Goal: Find specific page/section: Find specific page/section

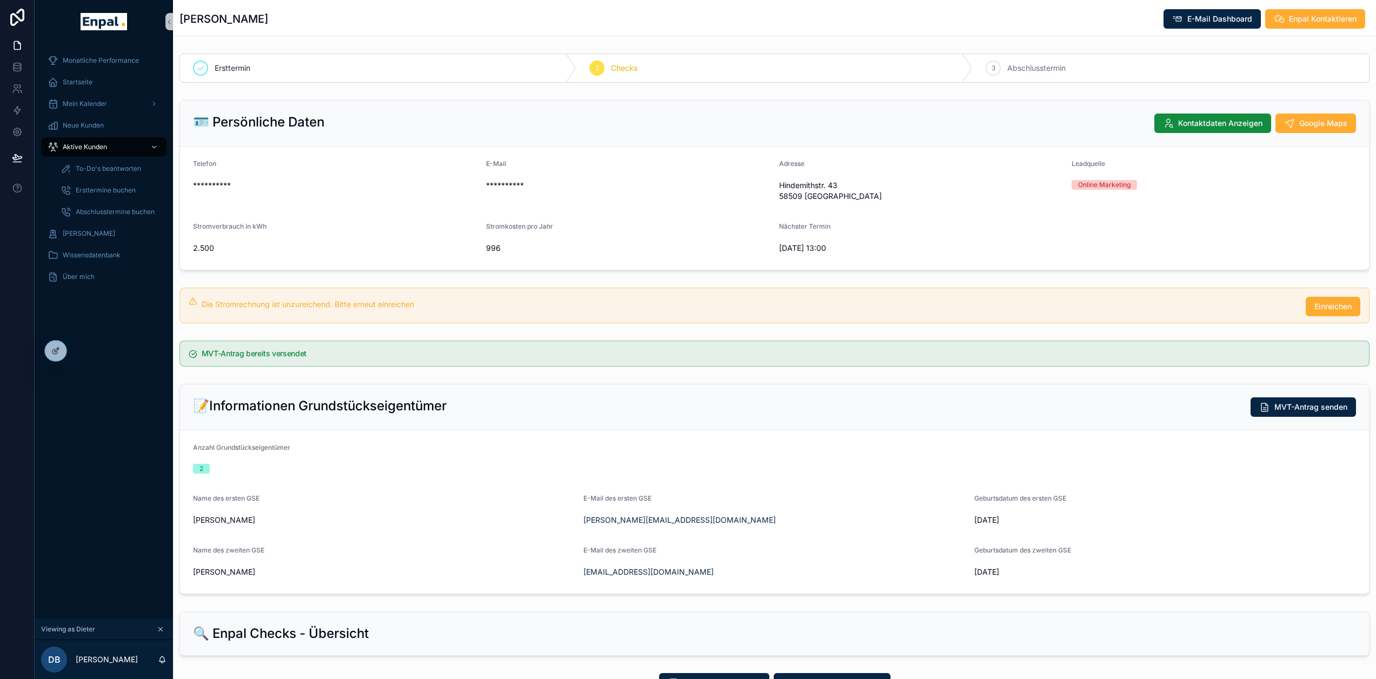
scroll to position [827, 0]
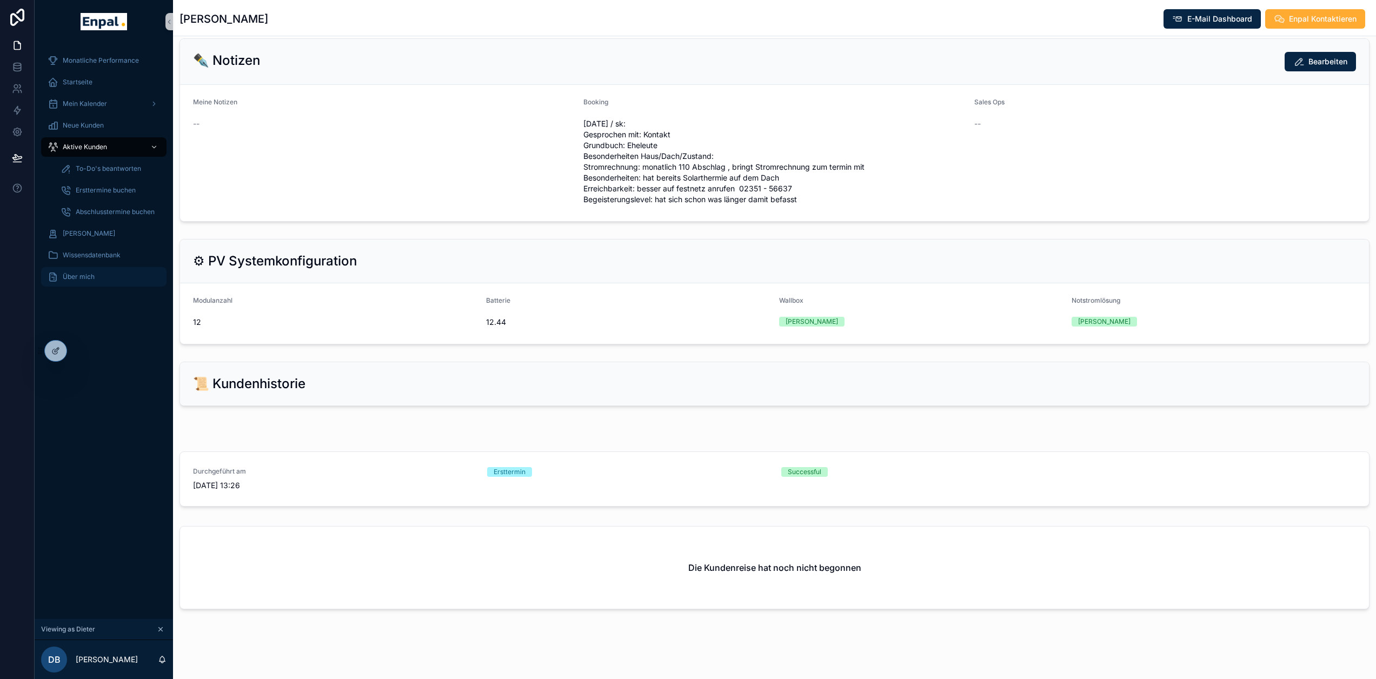
drag, startPoint x: 79, startPoint y: 431, endPoint x: 59, endPoint y: 268, distance: 164.5
click at [79, 431] on div "Monatliche Performance Startseite Mein Kalender Neue Kunden Aktive Kunden To-Do…" at bounding box center [104, 331] width 138 height 576
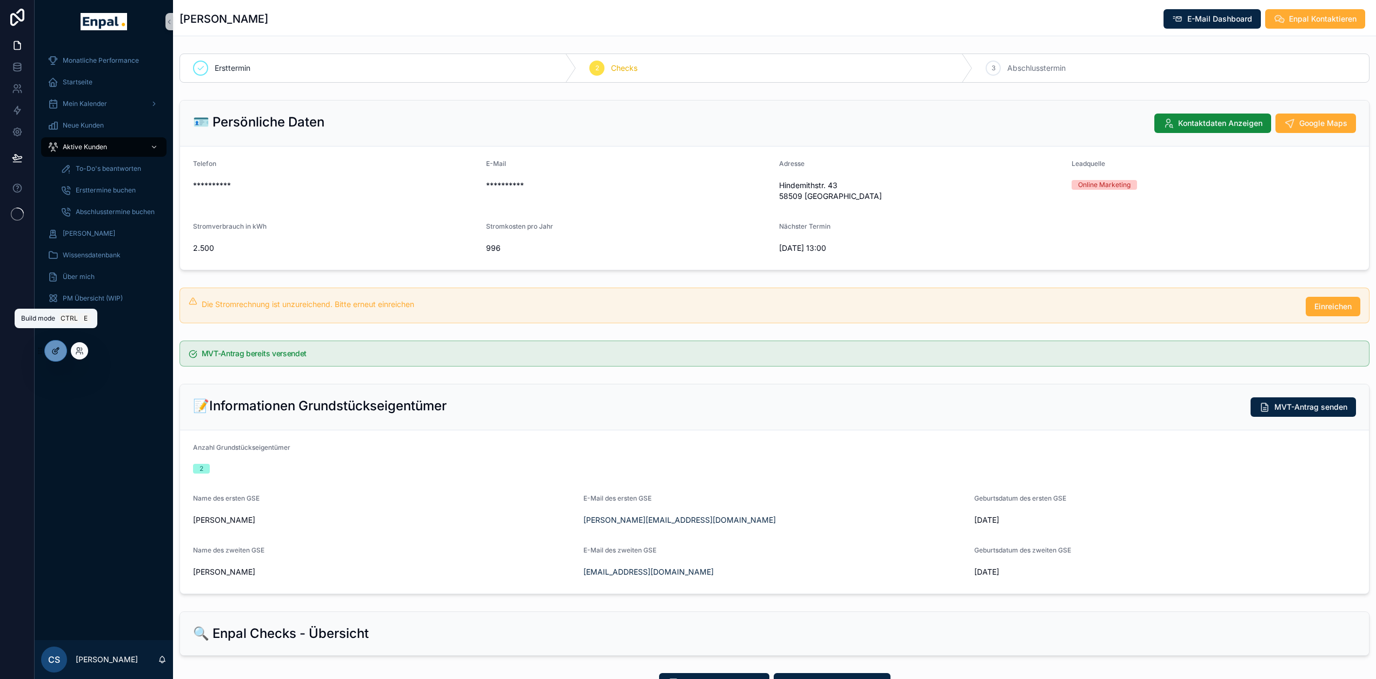
click at [60, 353] on div at bounding box center [56, 351] width 22 height 21
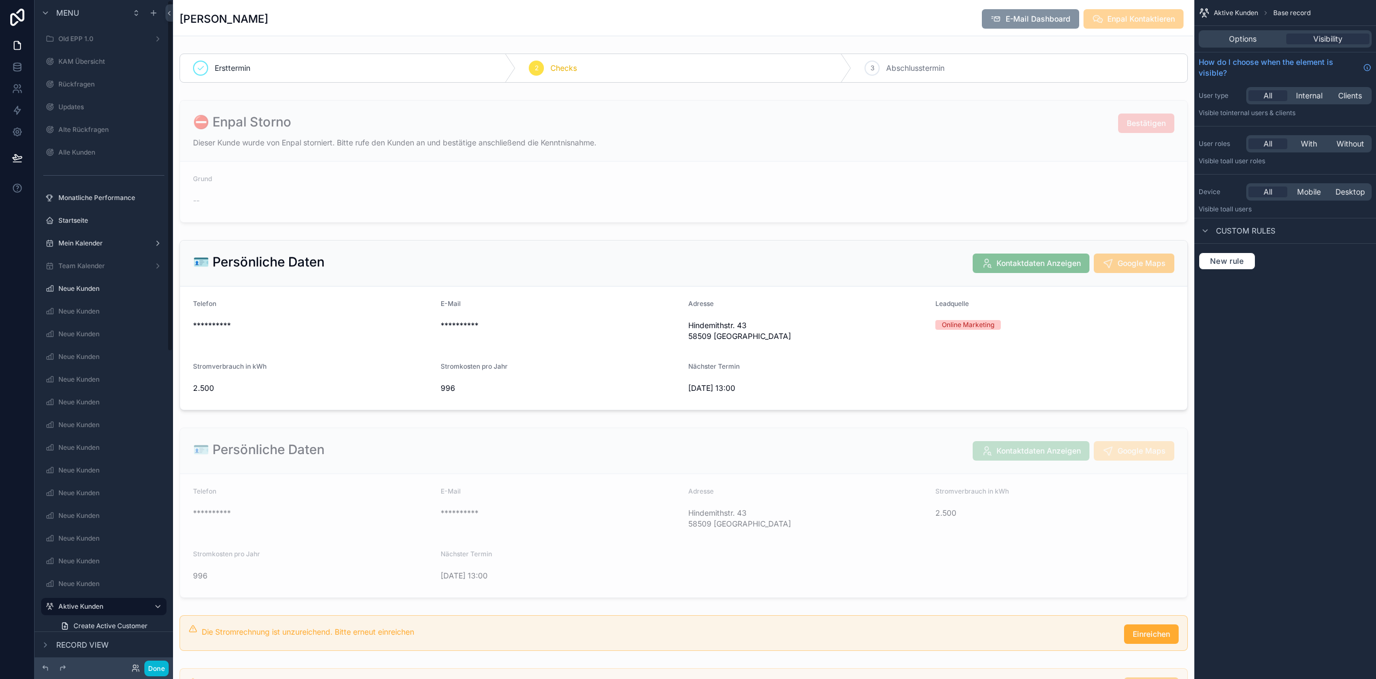
click at [88, 43] on div "Old EPP 1.0" at bounding box center [103, 39] width 91 height 9
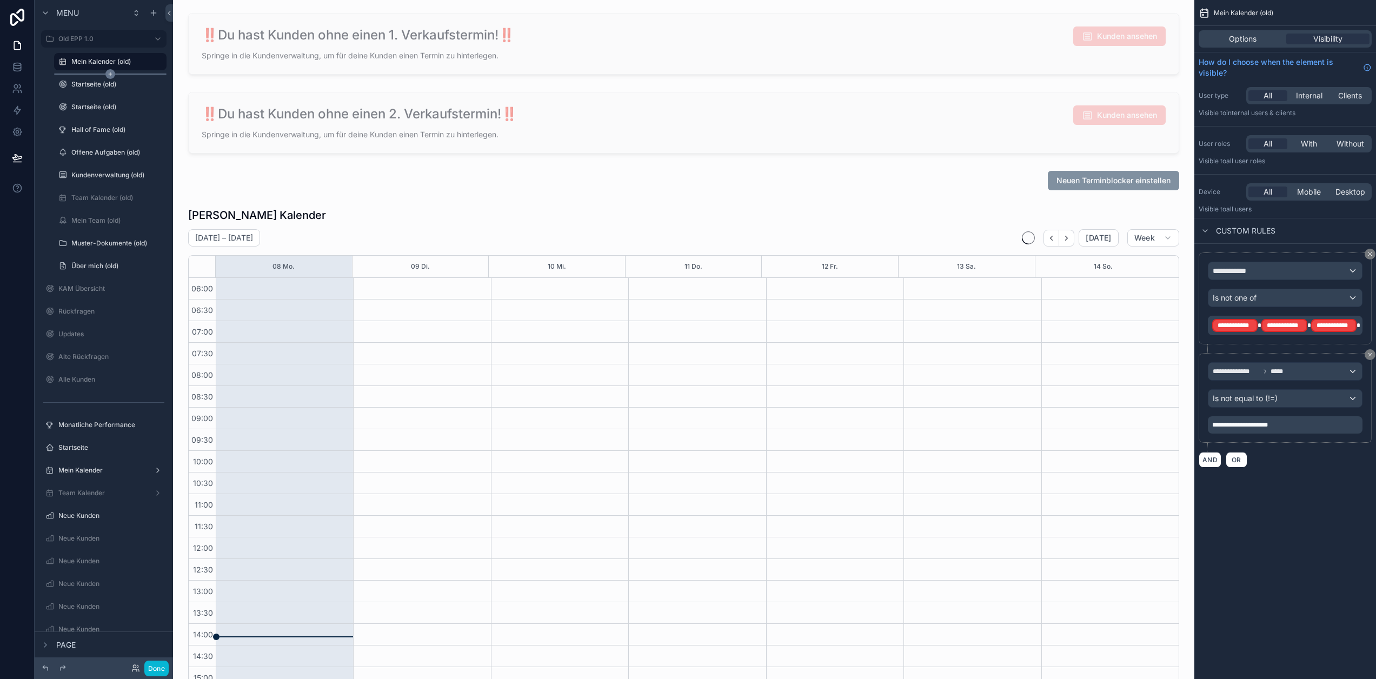
scroll to position [226, 0]
click at [82, 63] on label "Mein Kalender (old)" at bounding box center [108, 61] width 74 height 9
click at [1317, 154] on div "User roles All With Without Visible to All user roles" at bounding box center [1286, 150] width 182 height 39
click at [1317, 145] on span "With" at bounding box center [1309, 143] width 16 height 11
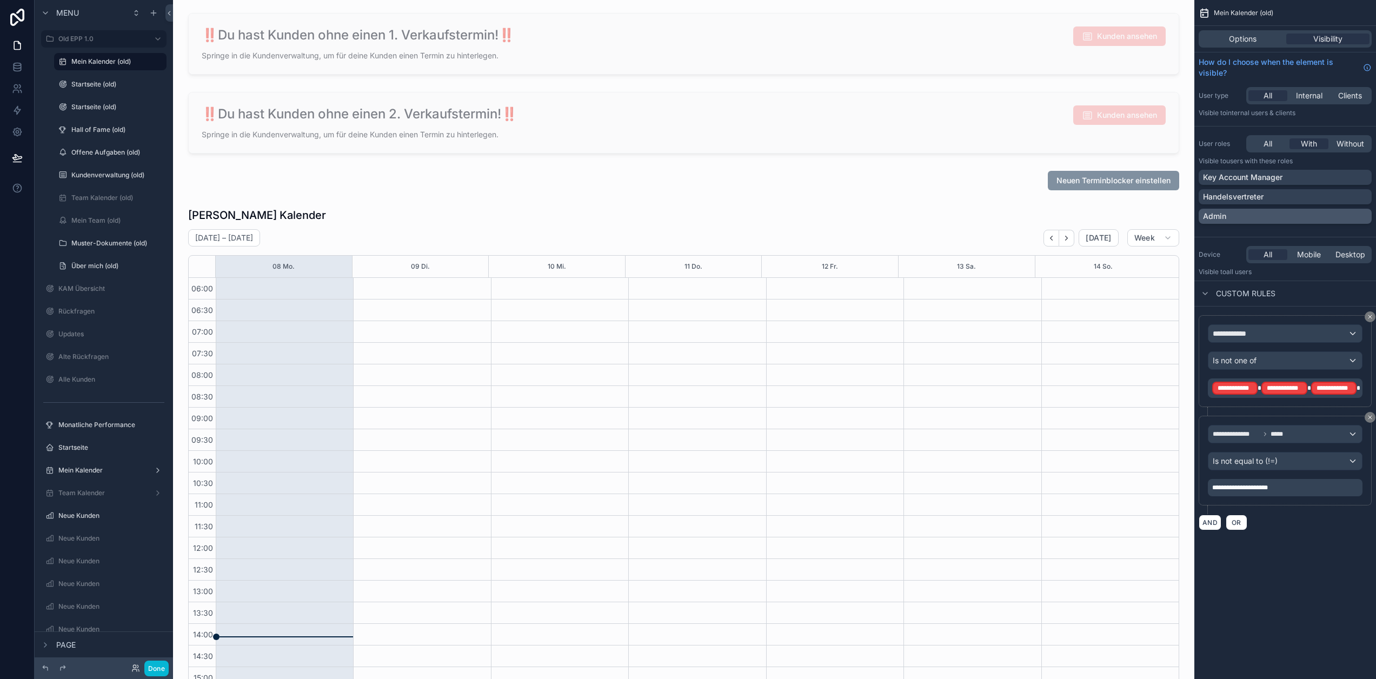
click at [1280, 213] on div "Admin" at bounding box center [1285, 216] width 164 height 11
click at [100, 86] on label "Startseite (old)" at bounding box center [108, 84] width 74 height 9
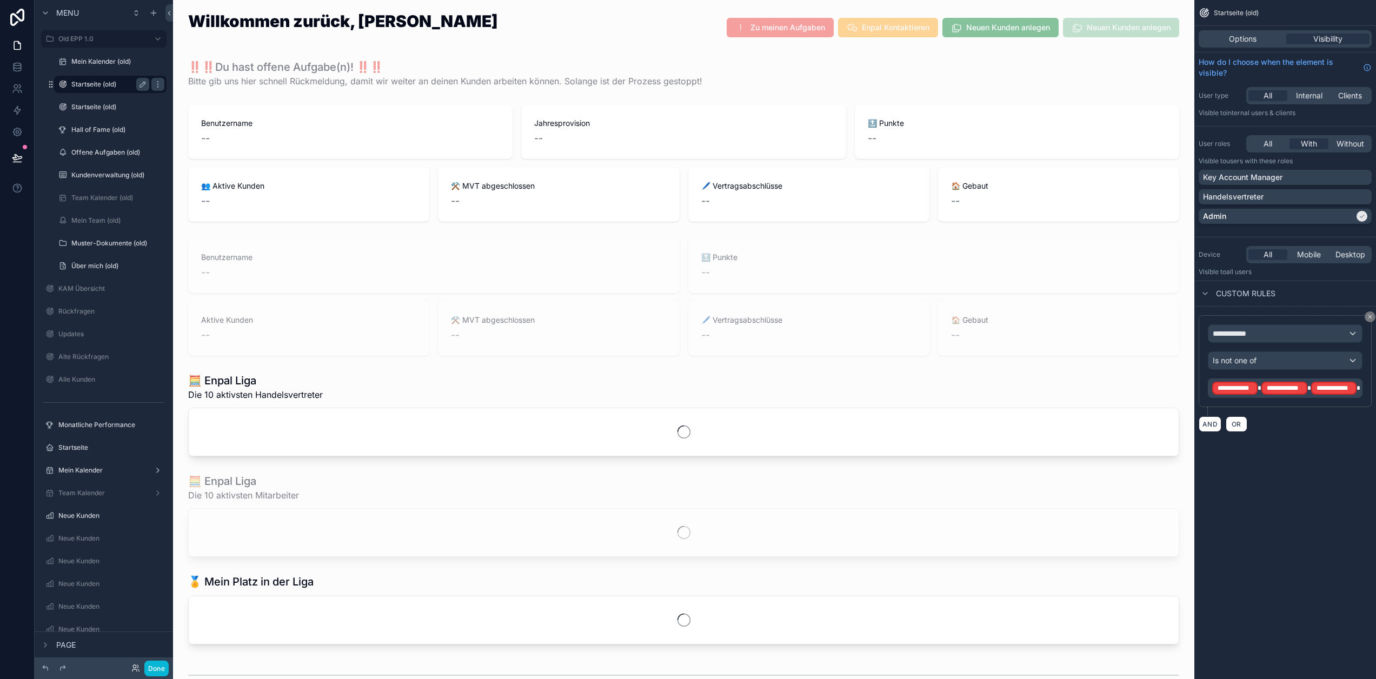
click at [118, 63] on label "Mein Kalender (old)" at bounding box center [117, 61] width 93 height 9
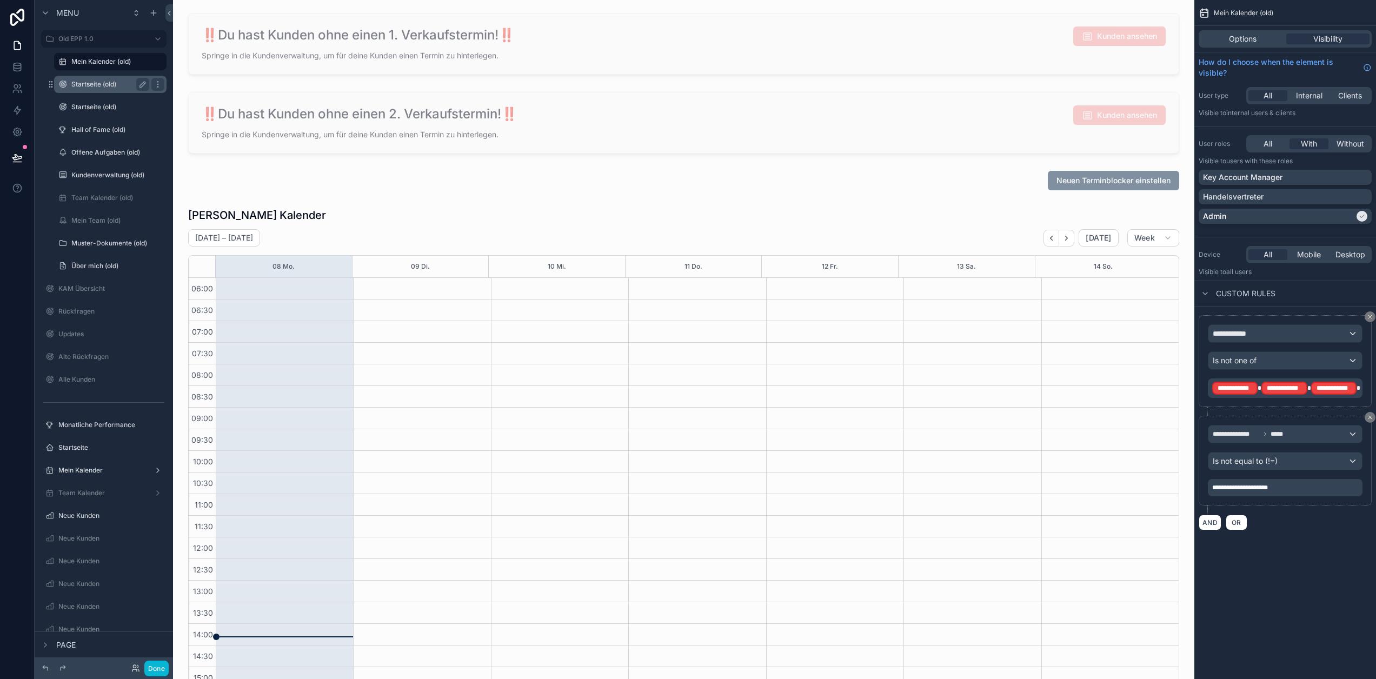
click at [102, 83] on label "Startseite (old)" at bounding box center [108, 84] width 74 height 9
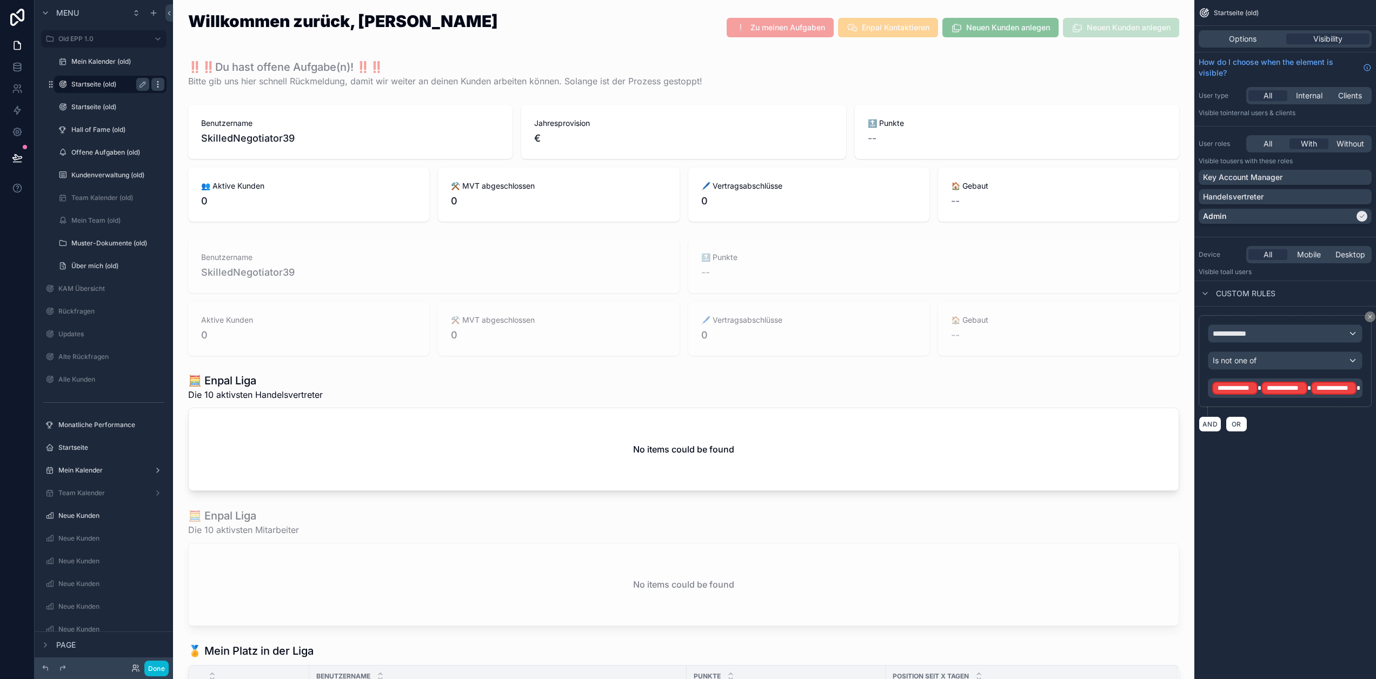
click at [160, 84] on icon "scrollable content" at bounding box center [158, 84] width 9 height 9
click at [195, 94] on span "Remove" at bounding box center [207, 92] width 29 height 11
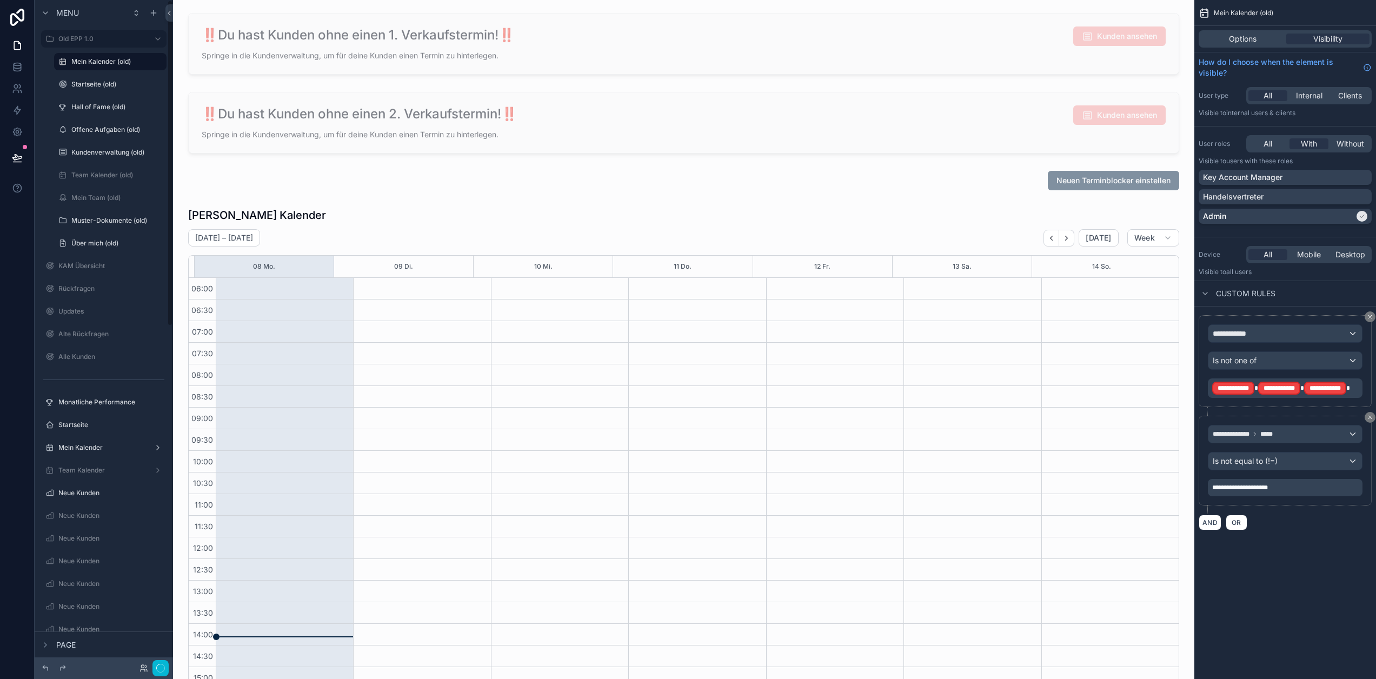
click at [0, 0] on icon "scrollable content" at bounding box center [0, 0] width 0 height 0
click at [158, 64] on icon "scrollable content" at bounding box center [157, 64] width 1 height 1
click at [195, 72] on span "Remove" at bounding box center [207, 69] width 29 height 11
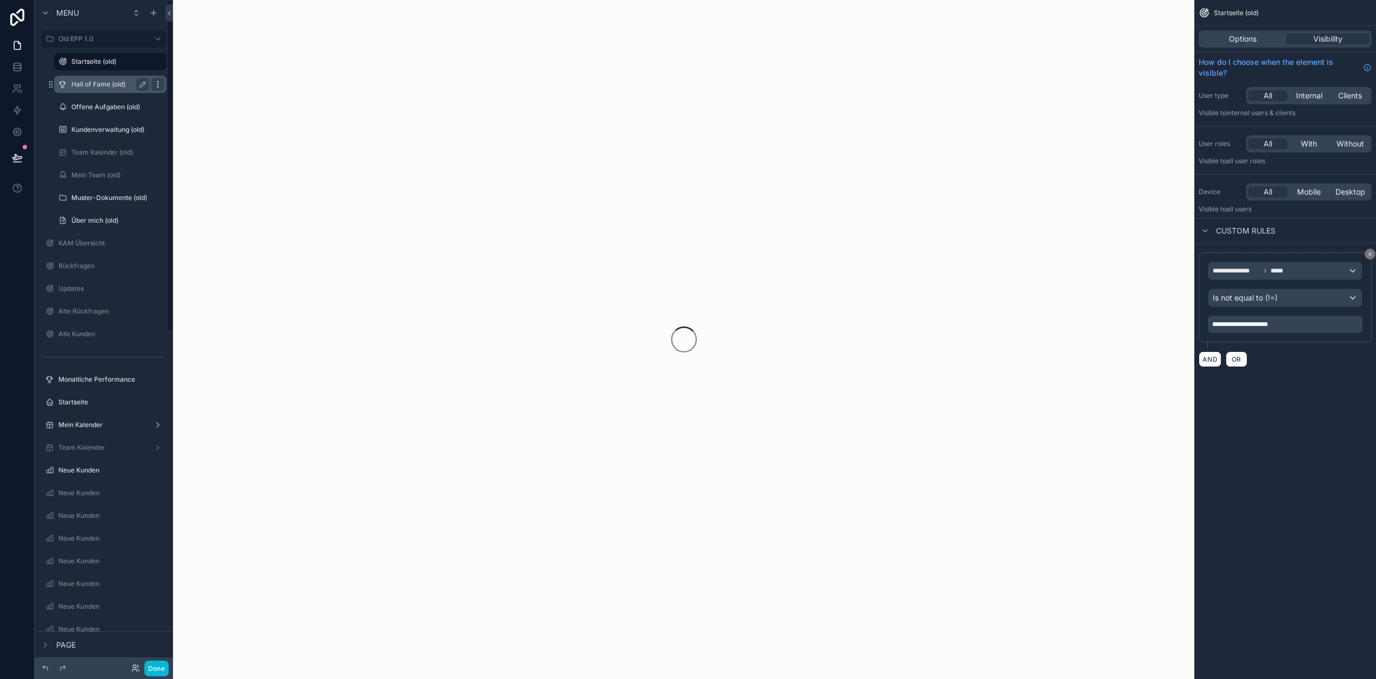
click at [158, 86] on icon "scrollable content" at bounding box center [158, 84] width 9 height 9
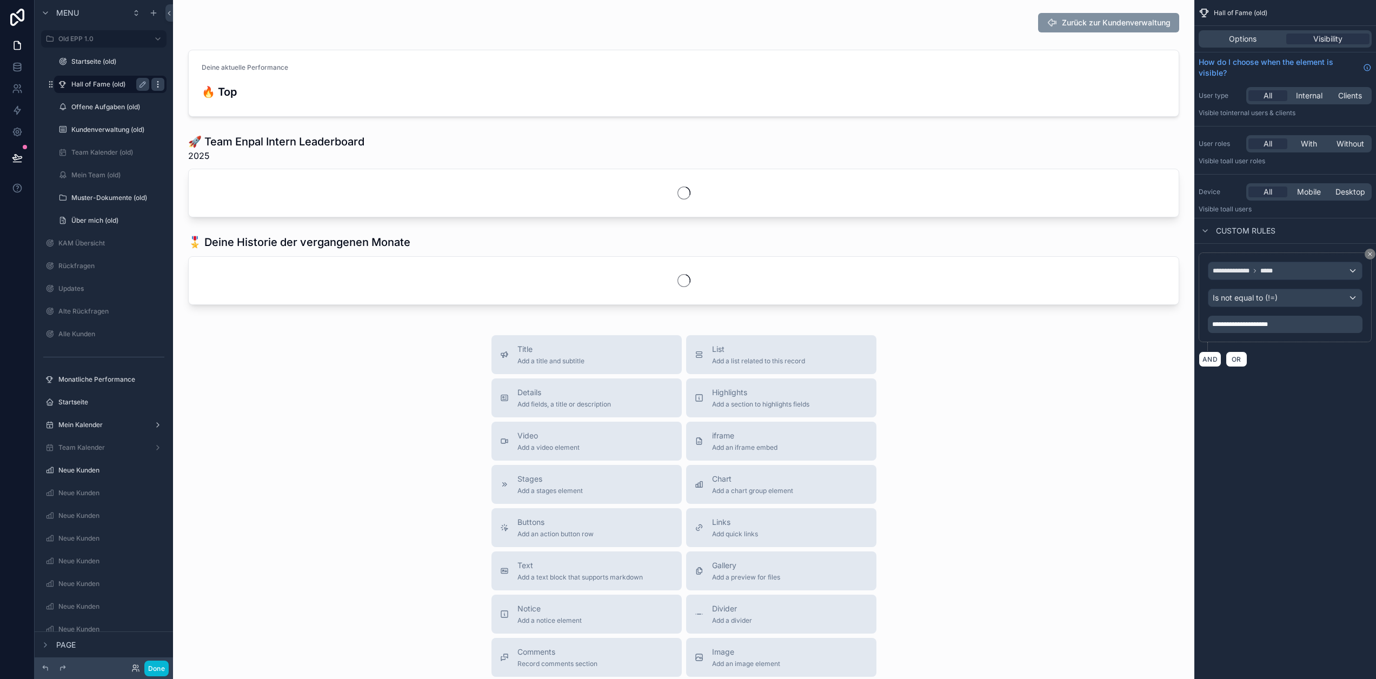
click at [161, 85] on icon "scrollable content" at bounding box center [158, 84] width 9 height 9
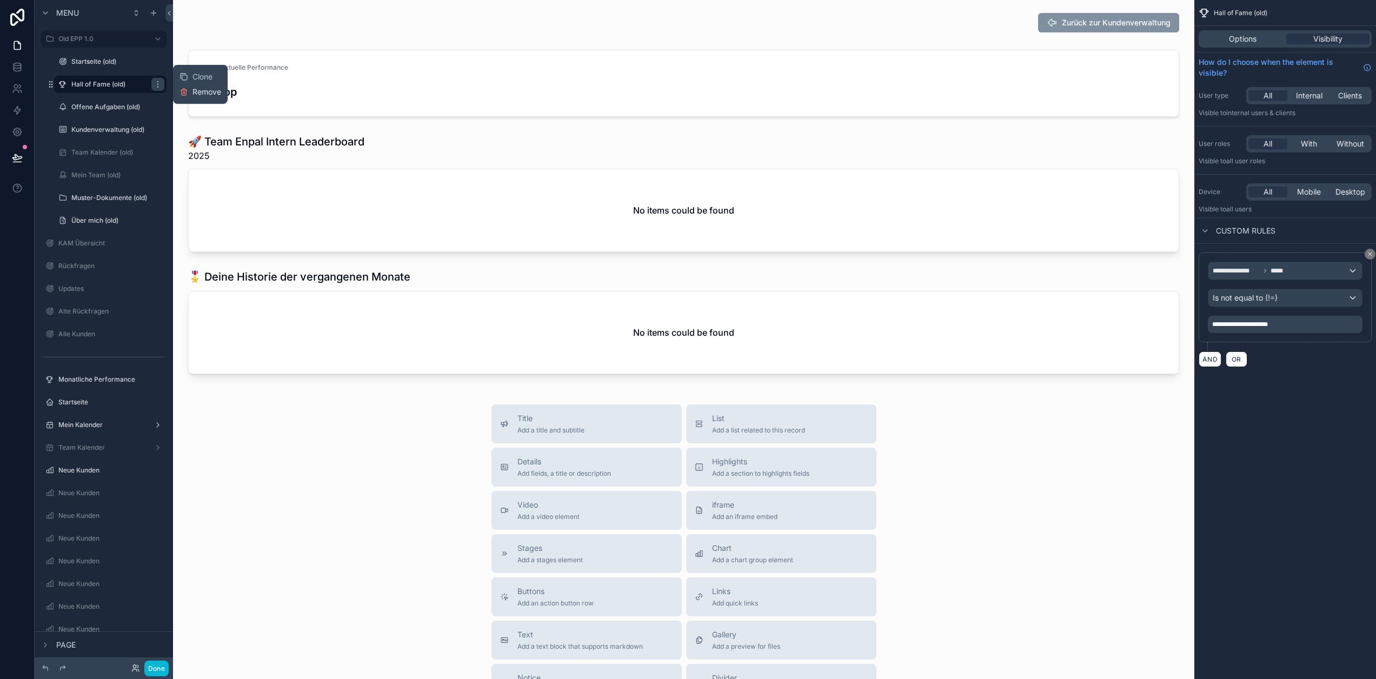
click at [191, 94] on button "Remove" at bounding box center [201, 92] width 42 height 11
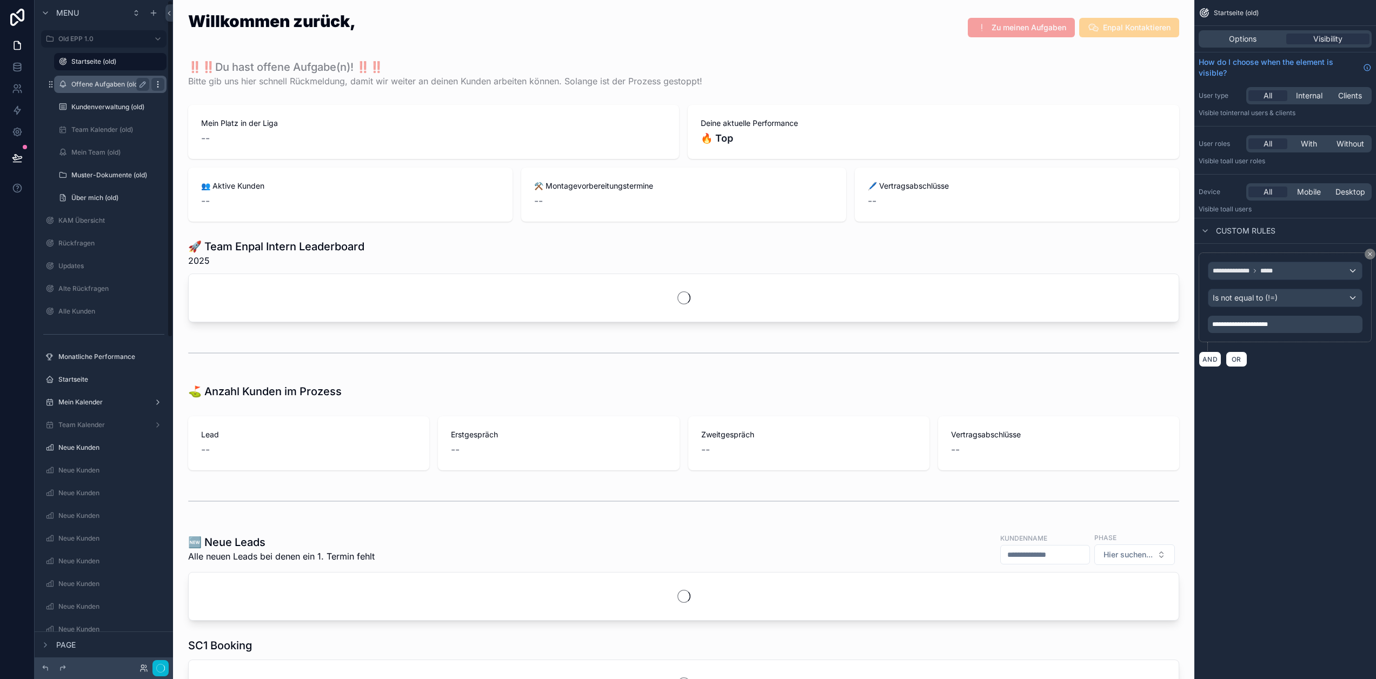
click at [156, 84] on icon "scrollable content" at bounding box center [158, 84] width 9 height 9
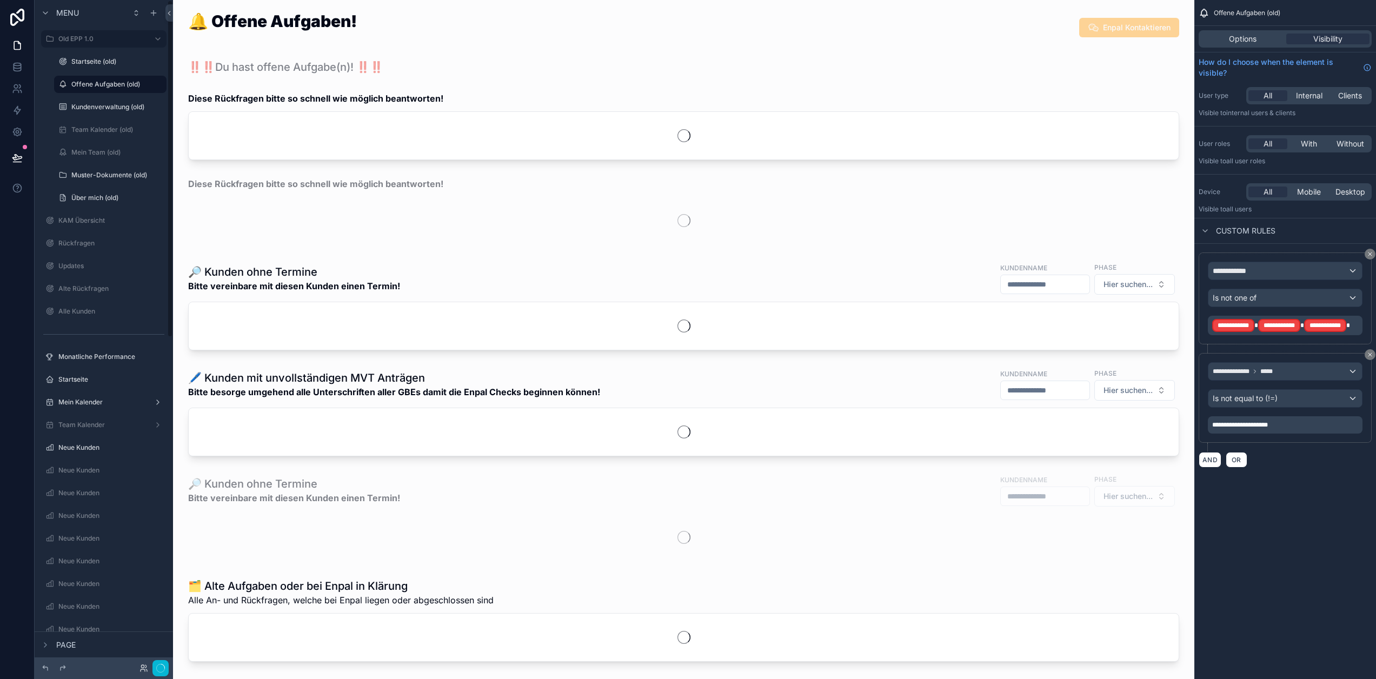
click at [0, 0] on icon "scrollable content" at bounding box center [0, 0] width 0 height 0
click at [160, 84] on icon "scrollable content" at bounding box center [158, 84] width 9 height 9
click at [155, 82] on icon "scrollable content" at bounding box center [158, 84] width 9 height 9
click at [157, 84] on icon "scrollable content" at bounding box center [157, 84] width 1 height 1
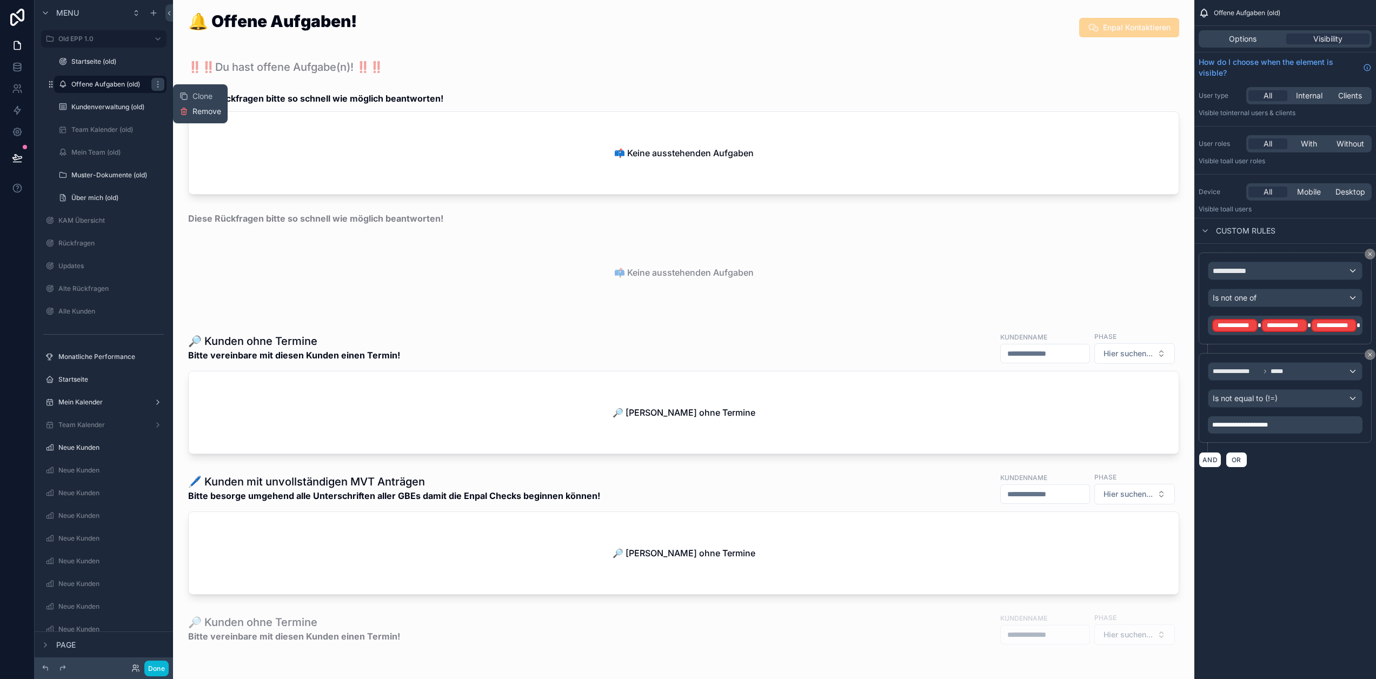
click at [204, 111] on span "Remove" at bounding box center [207, 111] width 29 height 11
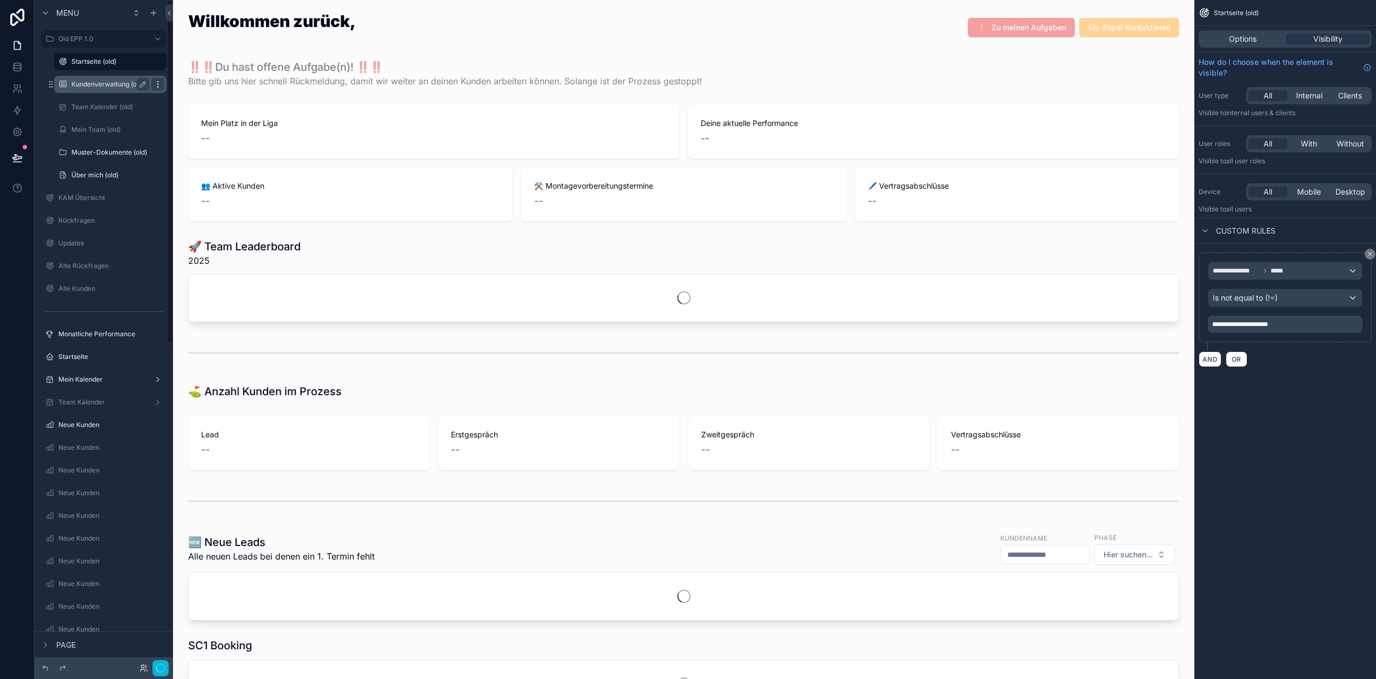
click at [161, 84] on icon "scrollable content" at bounding box center [158, 84] width 9 height 9
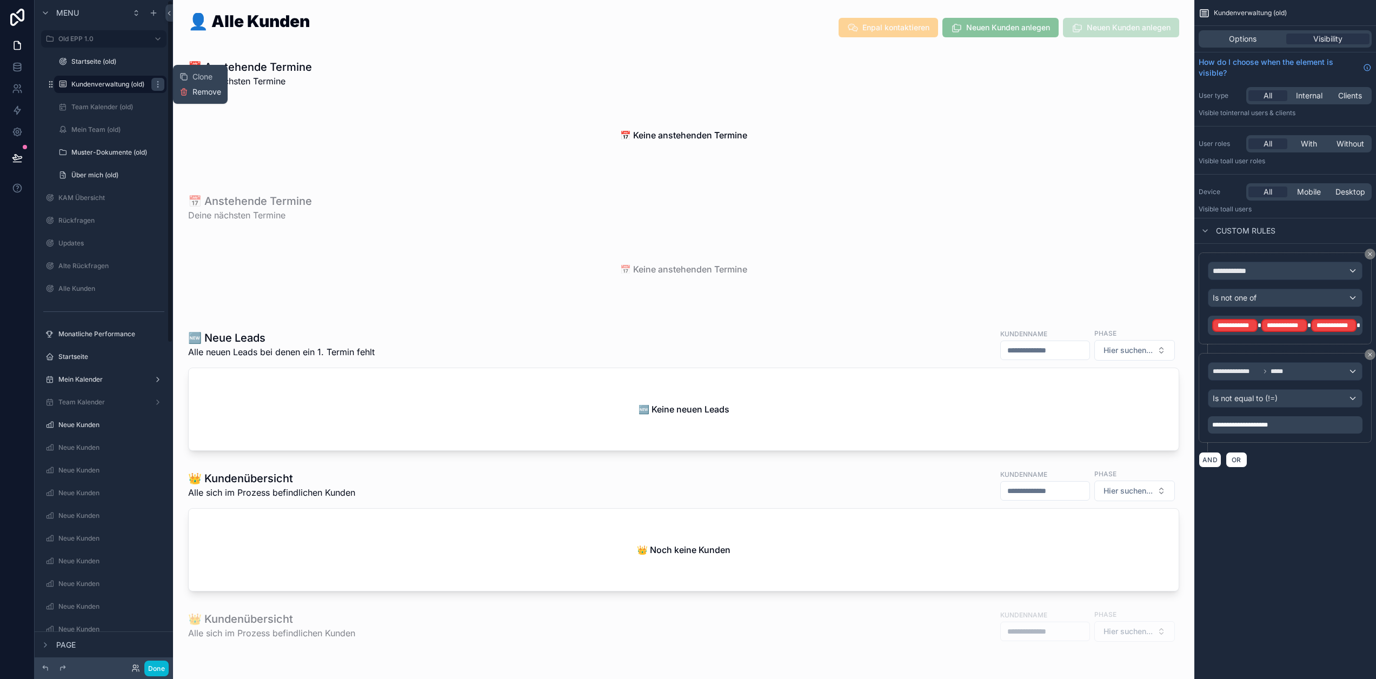
click at [196, 91] on span "Remove" at bounding box center [207, 92] width 29 height 11
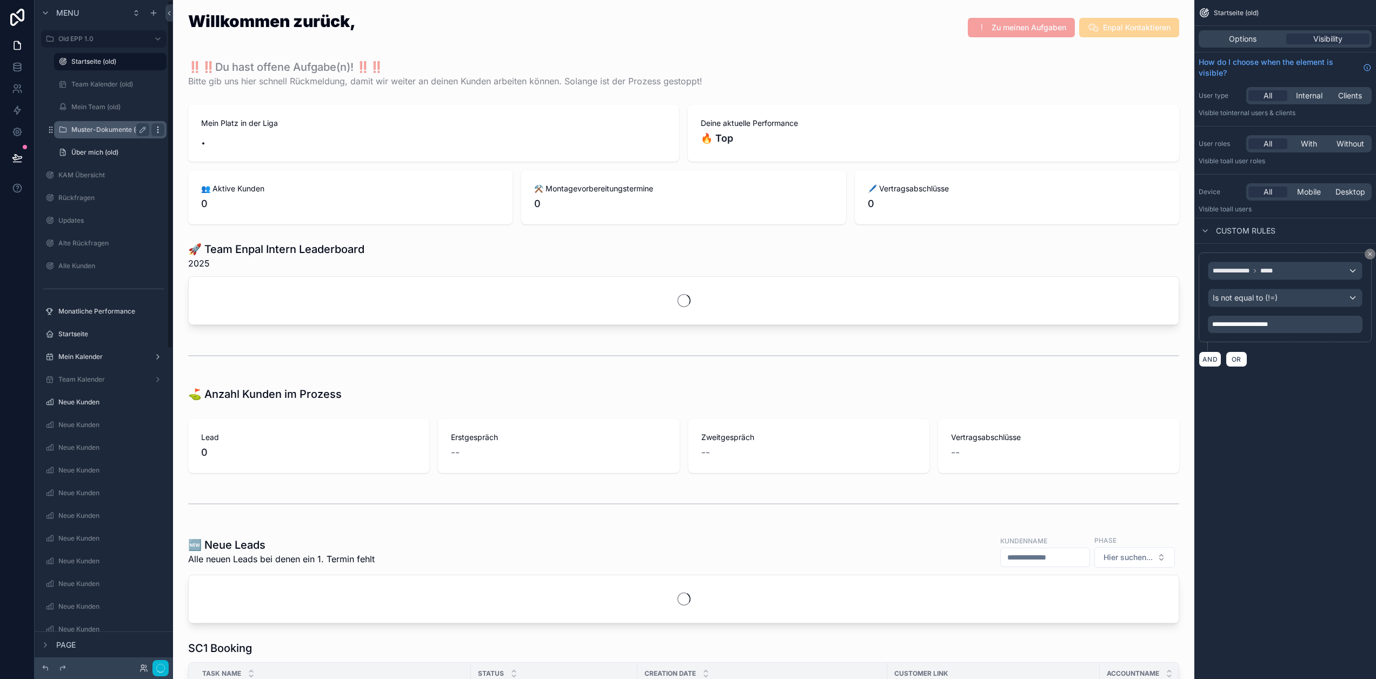
click at [158, 130] on icon "scrollable content" at bounding box center [157, 129] width 1 height 1
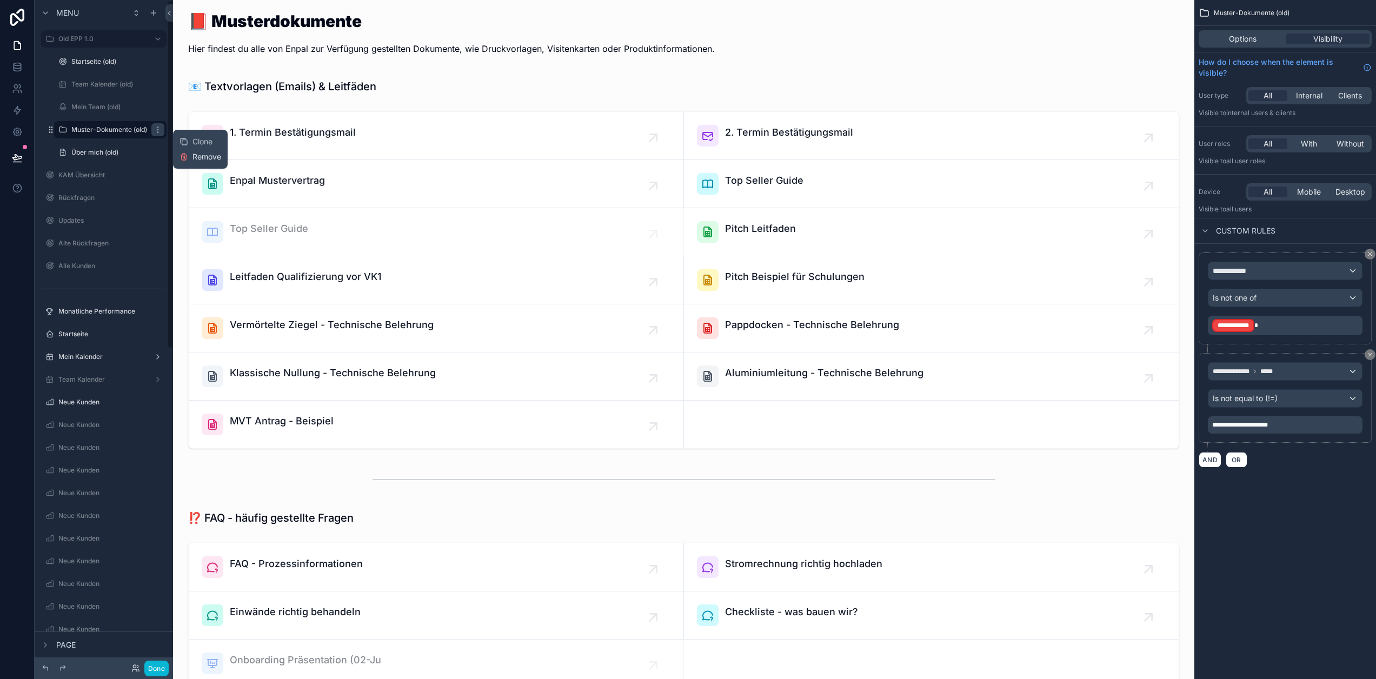
click at [195, 155] on span "Remove" at bounding box center [207, 156] width 29 height 11
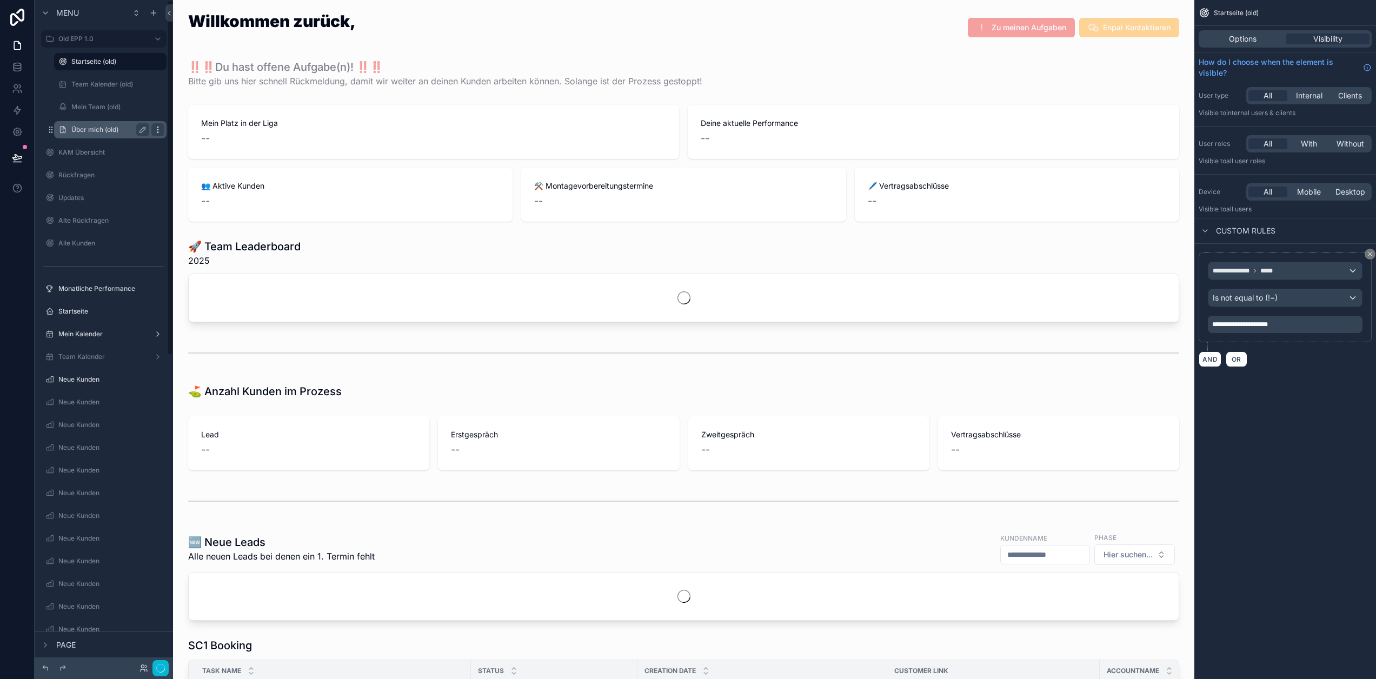
click at [157, 128] on icon "scrollable content" at bounding box center [158, 129] width 9 height 9
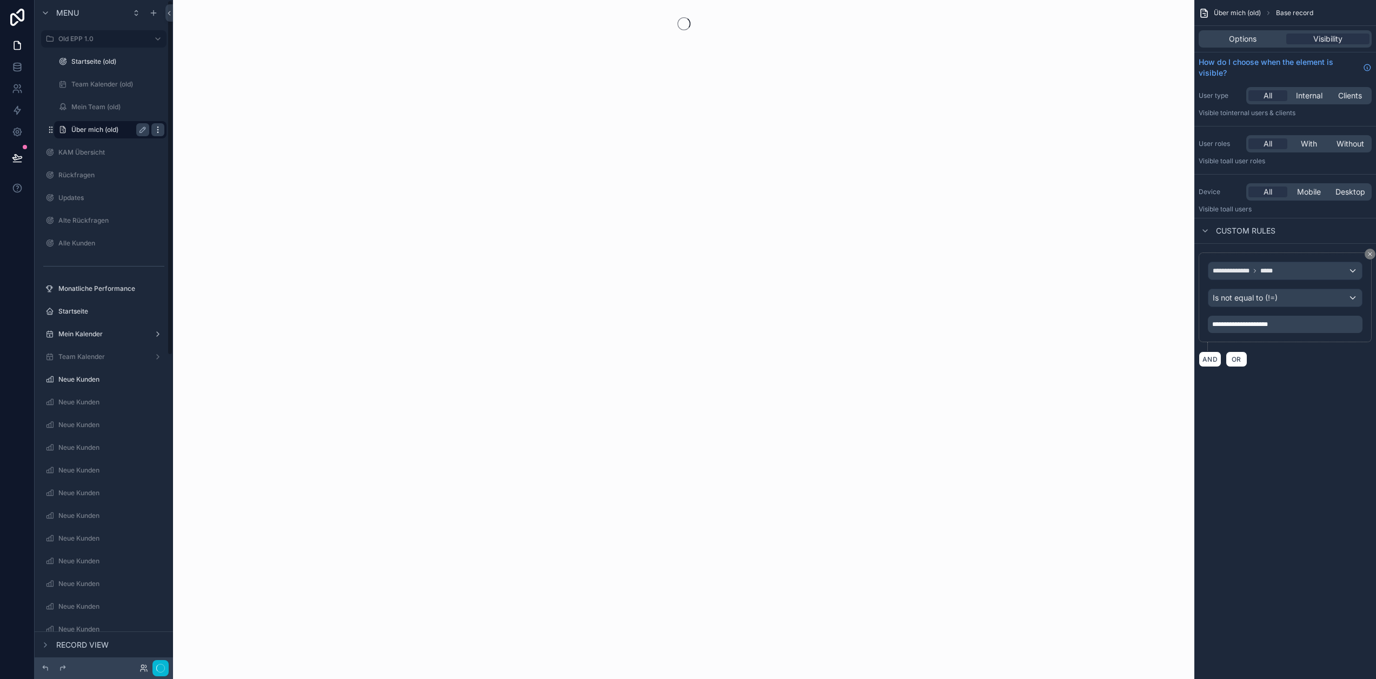
click at [160, 132] on icon "scrollable content" at bounding box center [158, 129] width 9 height 9
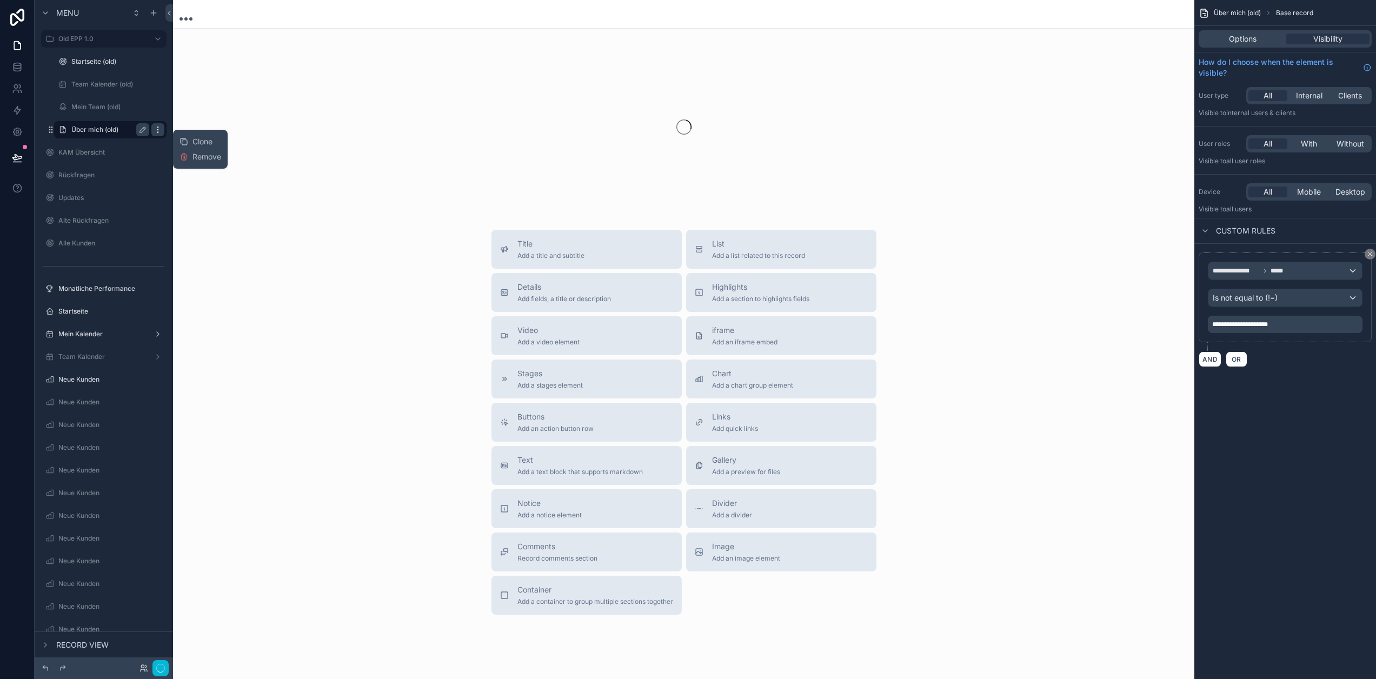
click at [160, 132] on icon "scrollable content" at bounding box center [158, 129] width 9 height 9
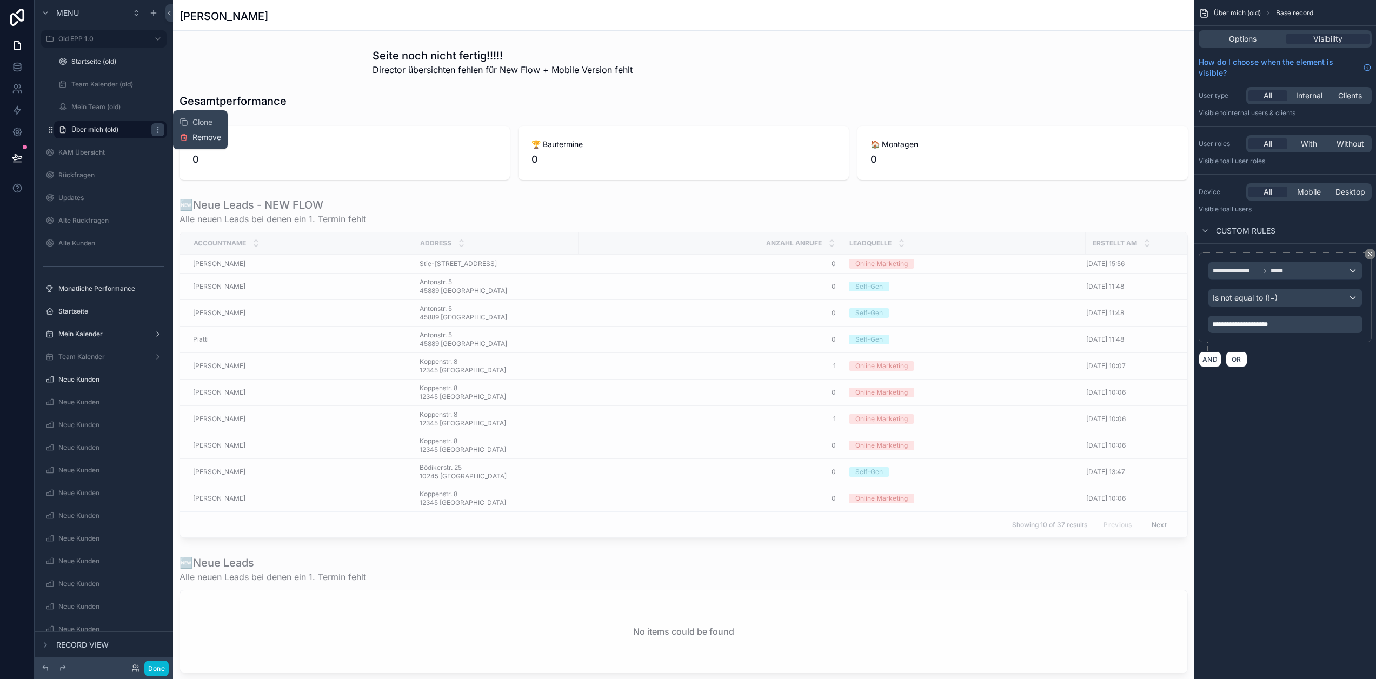
click at [194, 137] on span "Remove" at bounding box center [207, 137] width 29 height 11
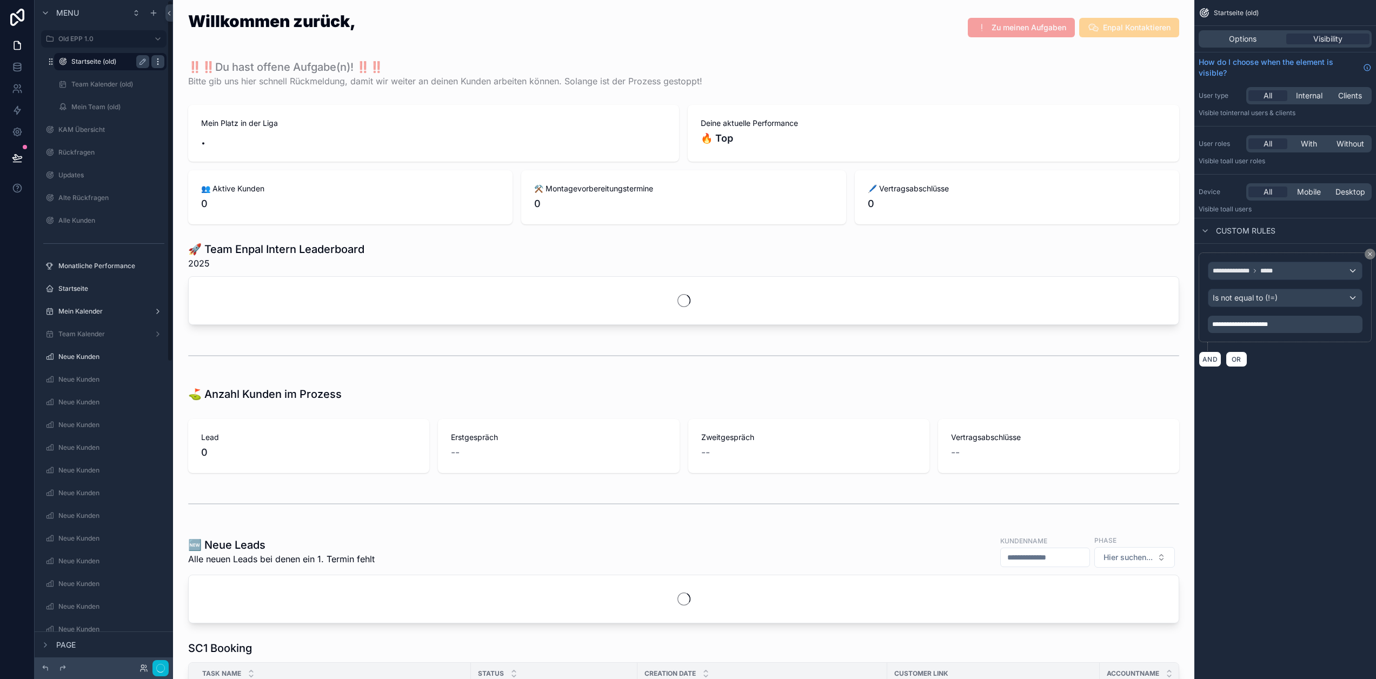
click at [157, 61] on icon "scrollable content" at bounding box center [158, 61] width 9 height 9
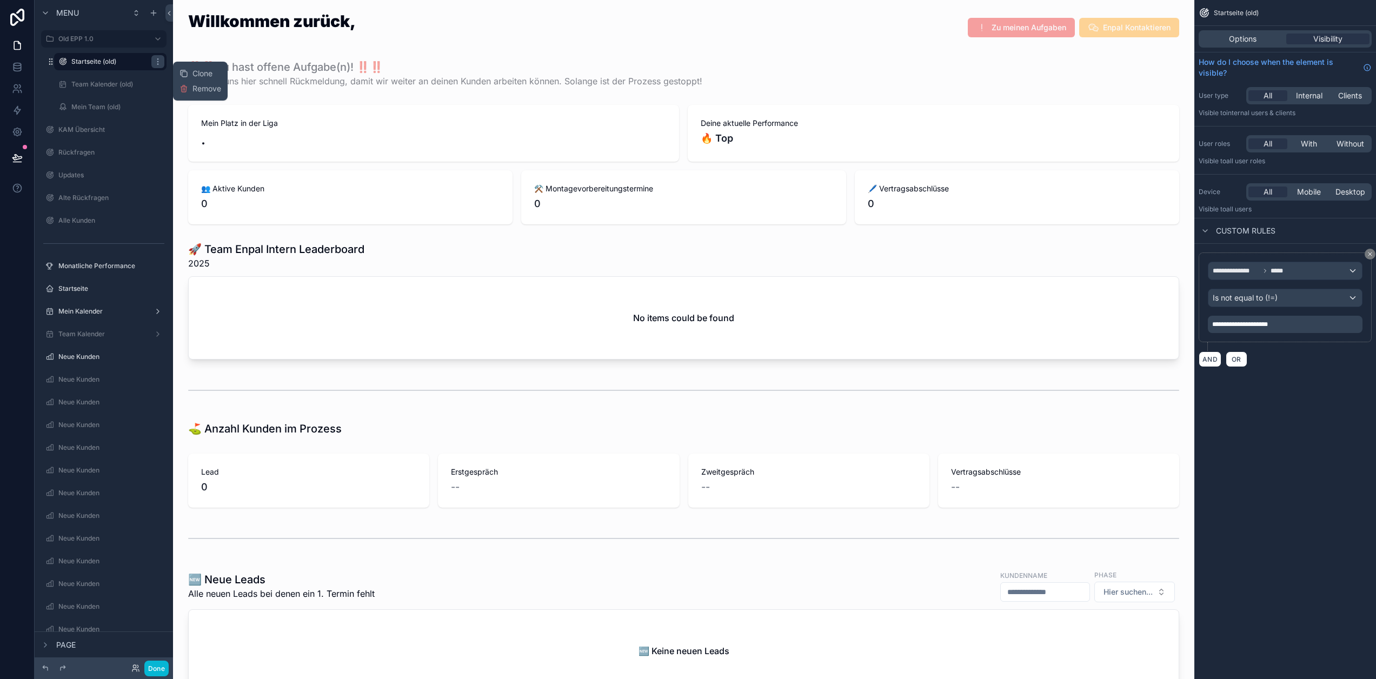
click at [123, 131] on label "Über mich (old)" at bounding box center [108, 129] width 74 height 9
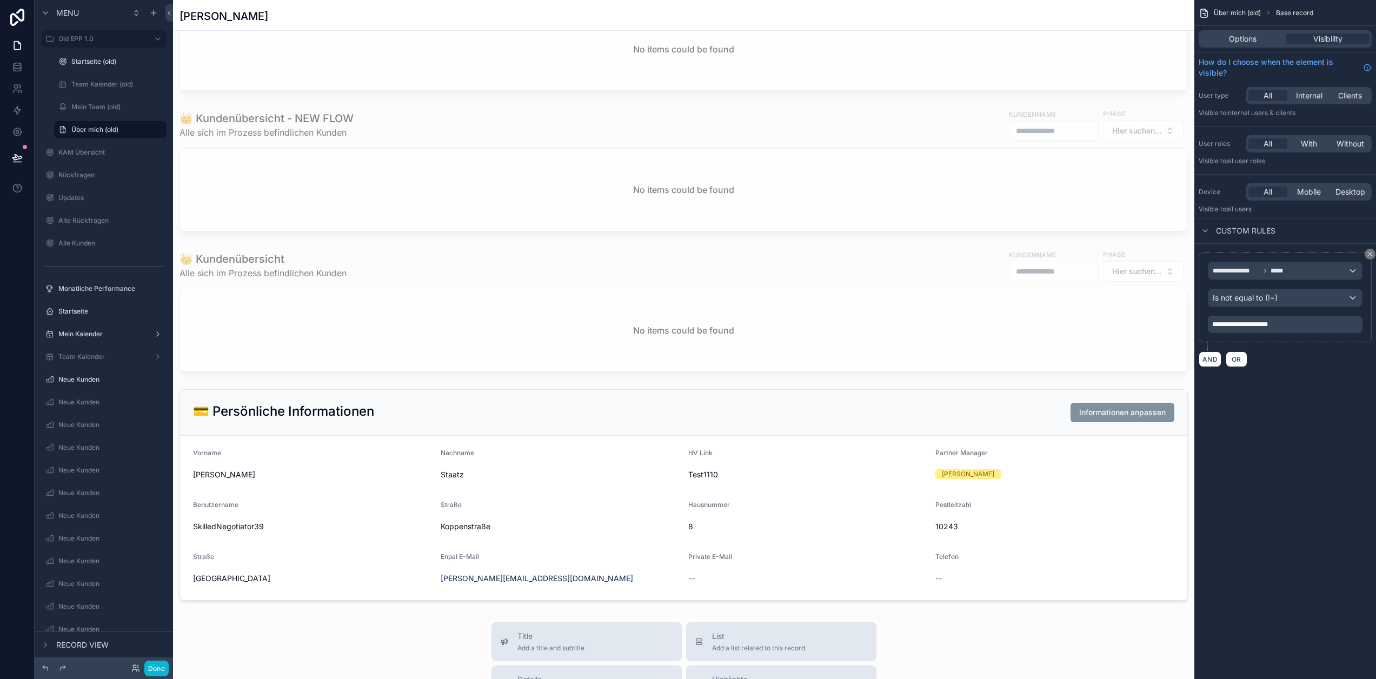
scroll to position [757, 0]
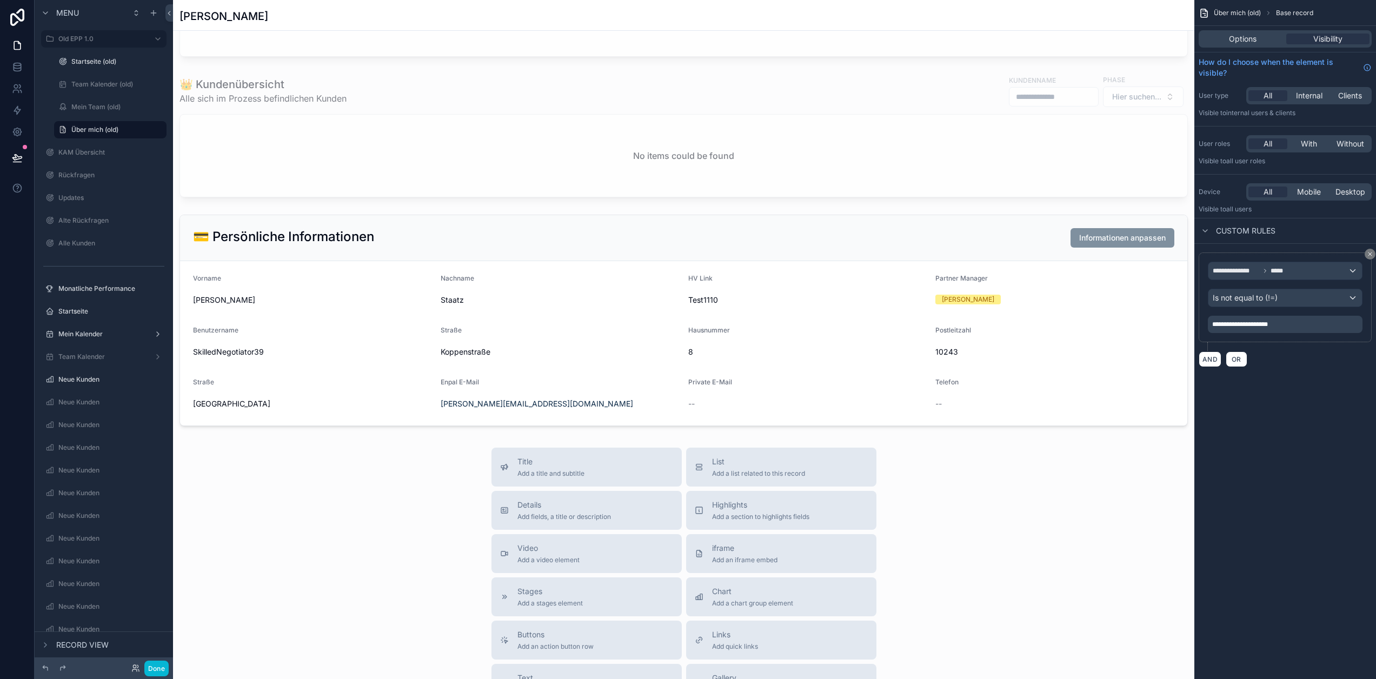
click at [510, 344] on div "scrollable content" at bounding box center [684, 81] width 1022 height 1677
click at [567, 326] on div "scrollable content" at bounding box center [684, 320] width 1022 height 220
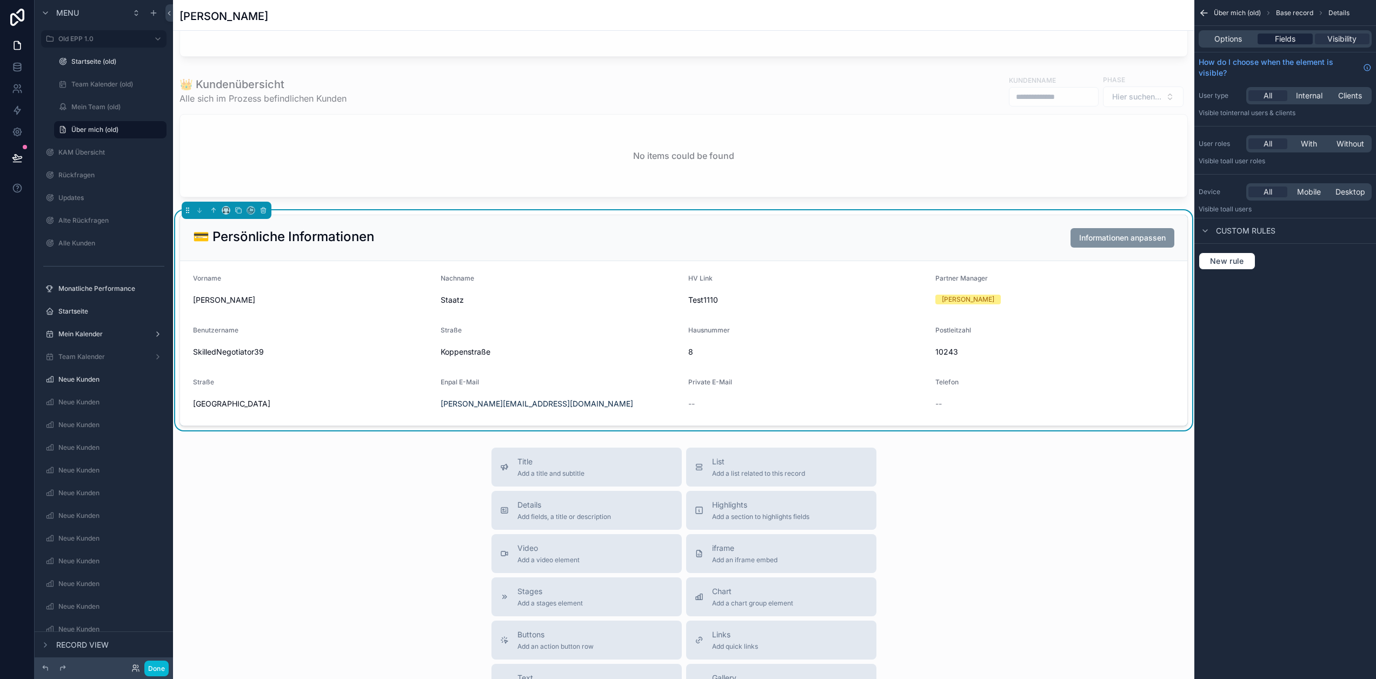
click at [1291, 38] on span "Fields" at bounding box center [1285, 39] width 21 height 11
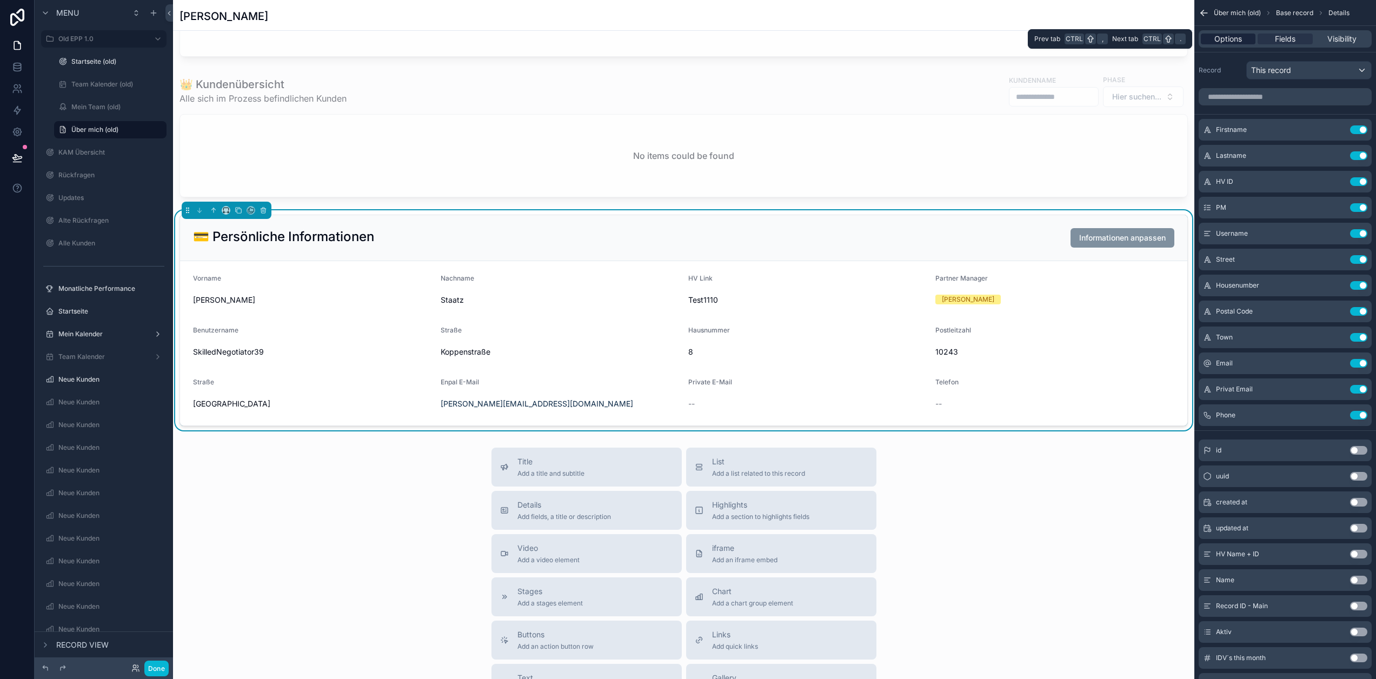
click at [1236, 43] on span "Options" at bounding box center [1229, 39] width 28 height 11
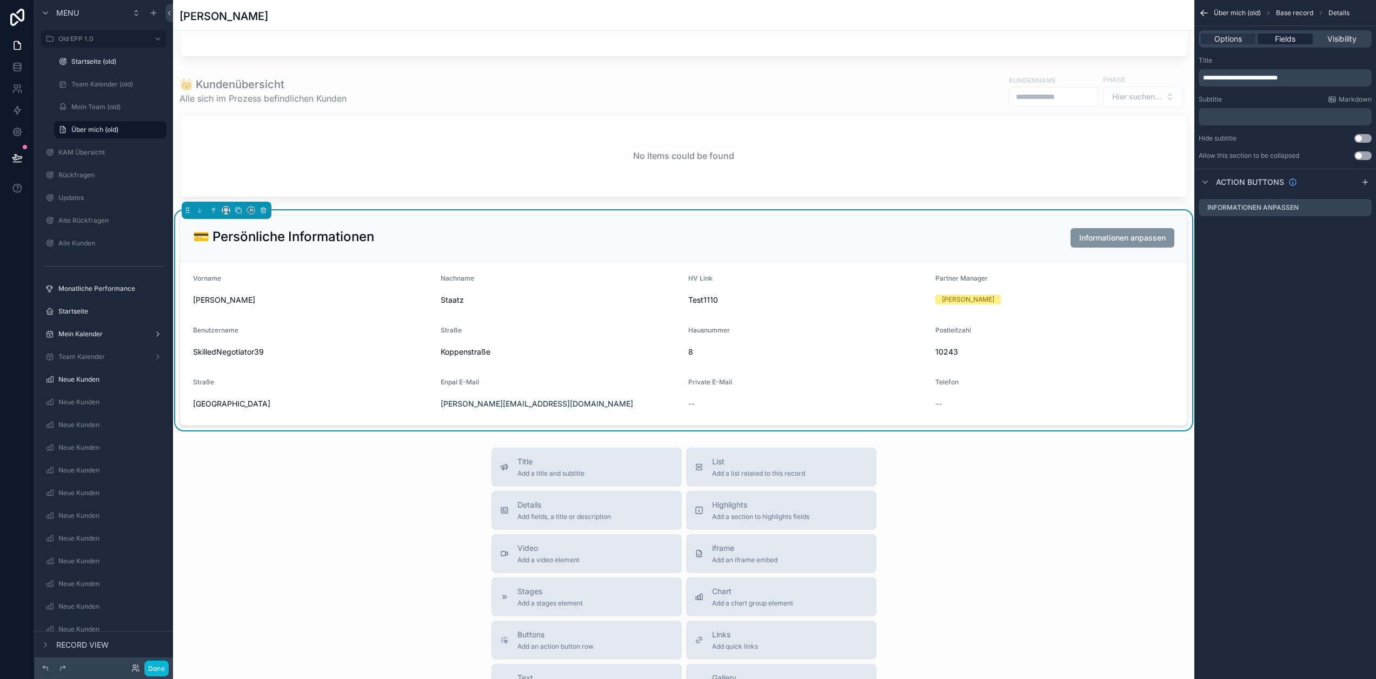
click at [1293, 38] on span "Fields" at bounding box center [1285, 39] width 21 height 11
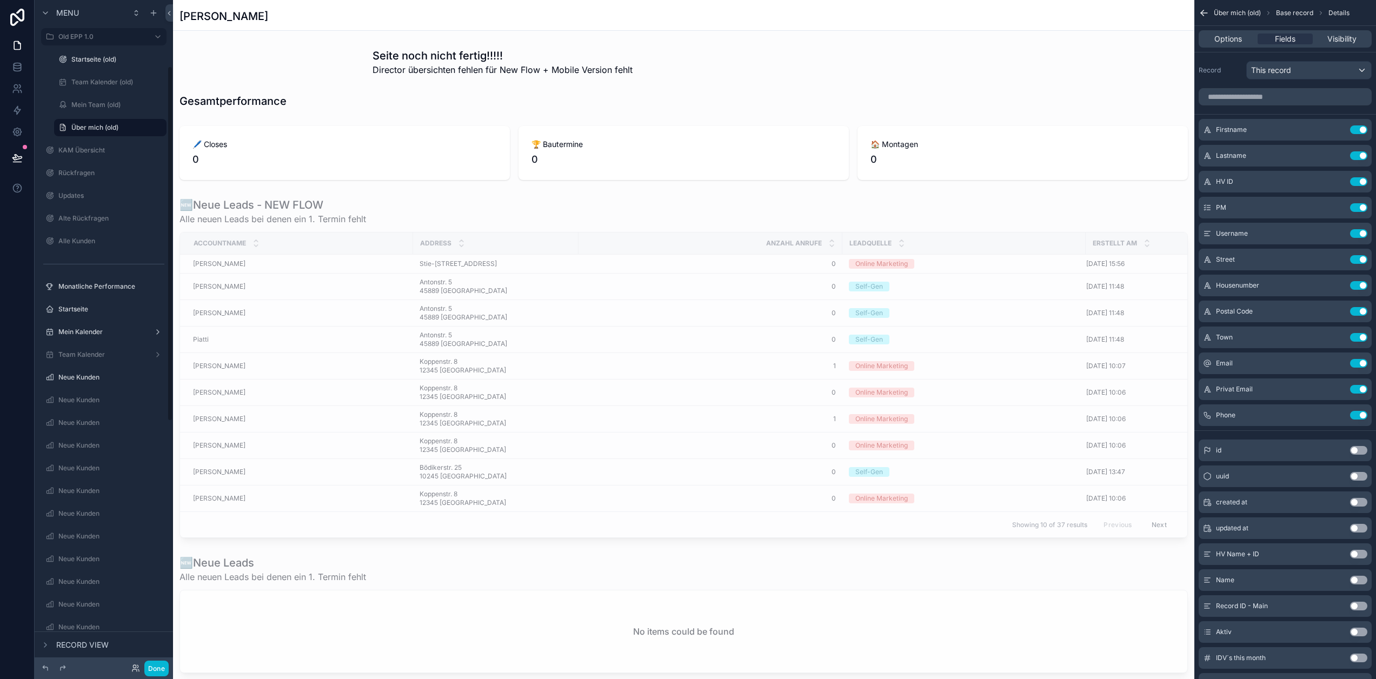
scroll to position [0, 0]
drag, startPoint x: 156, startPoint y: 37, endPoint x: 134, endPoint y: 177, distance: 142.4
click at [0, 0] on icon "scrollable content" at bounding box center [0, 0] width 0 height 0
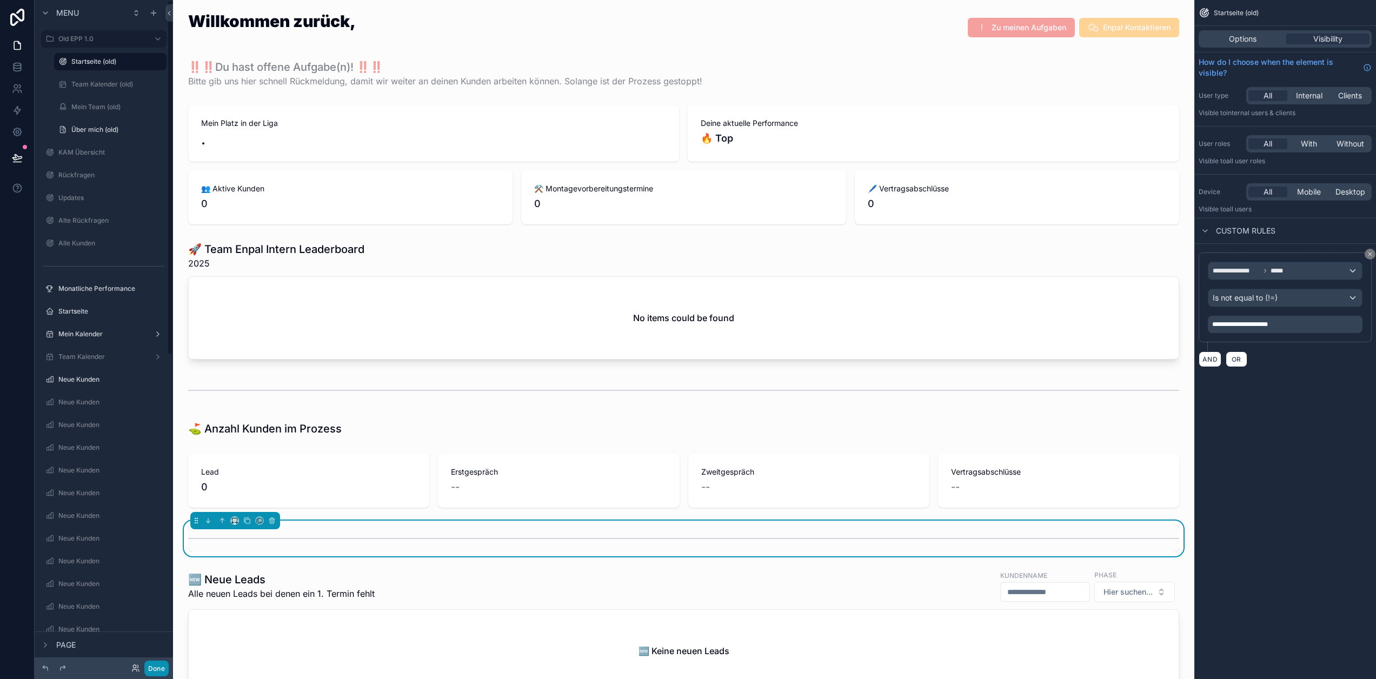
click at [153, 672] on button "Done" at bounding box center [156, 669] width 24 height 16
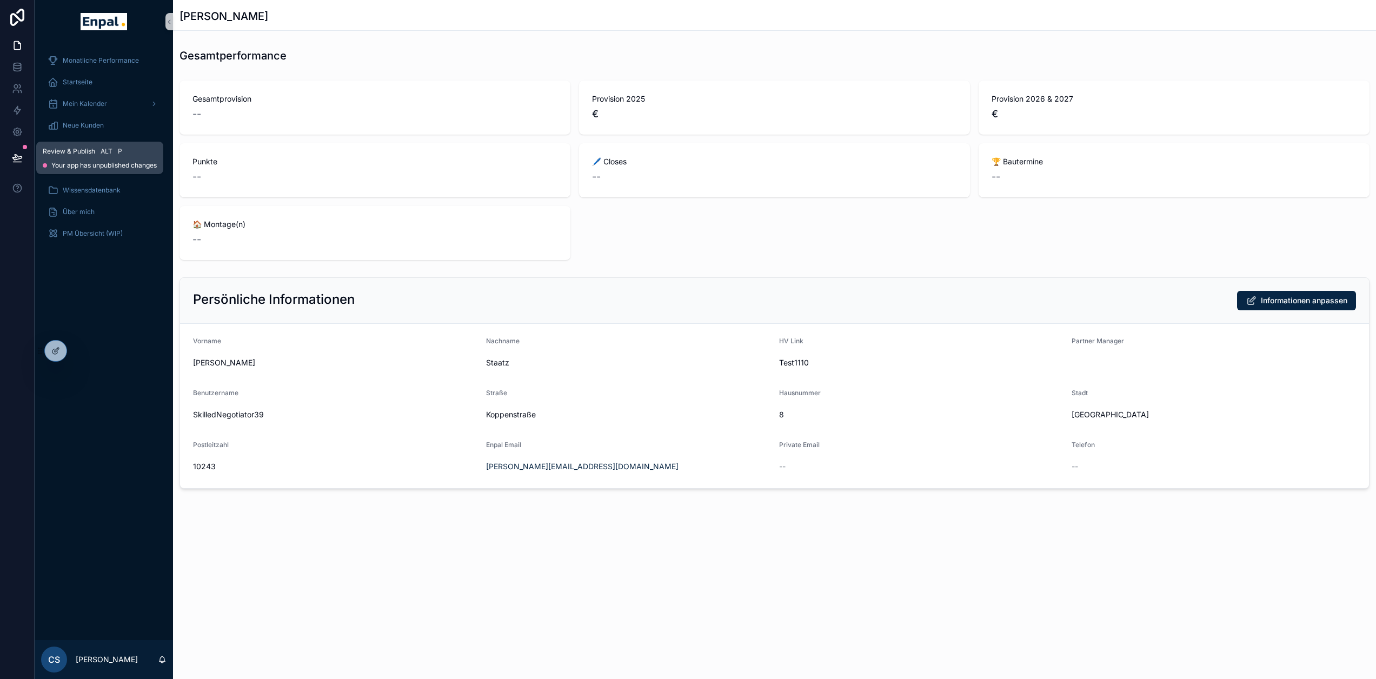
click at [21, 154] on icon at bounding box center [17, 158] width 11 height 11
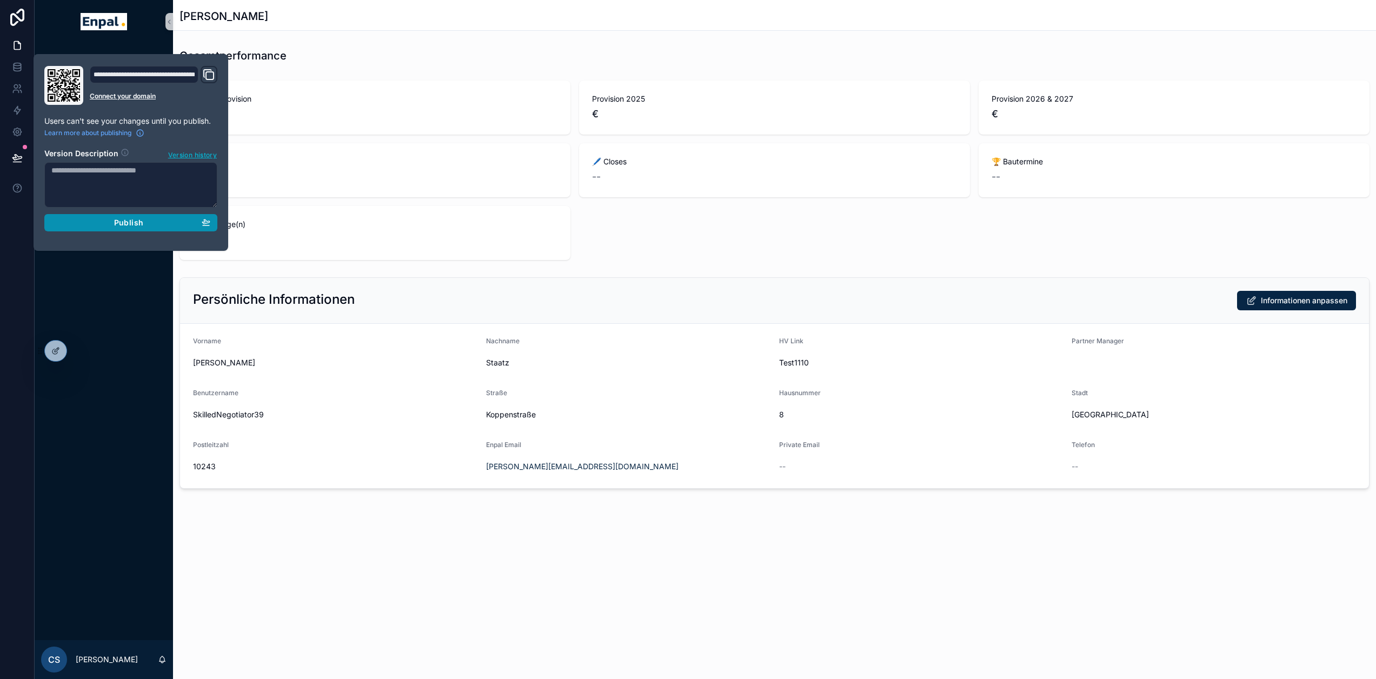
click at [160, 222] on div "Publish" at bounding box center [130, 223] width 159 height 10
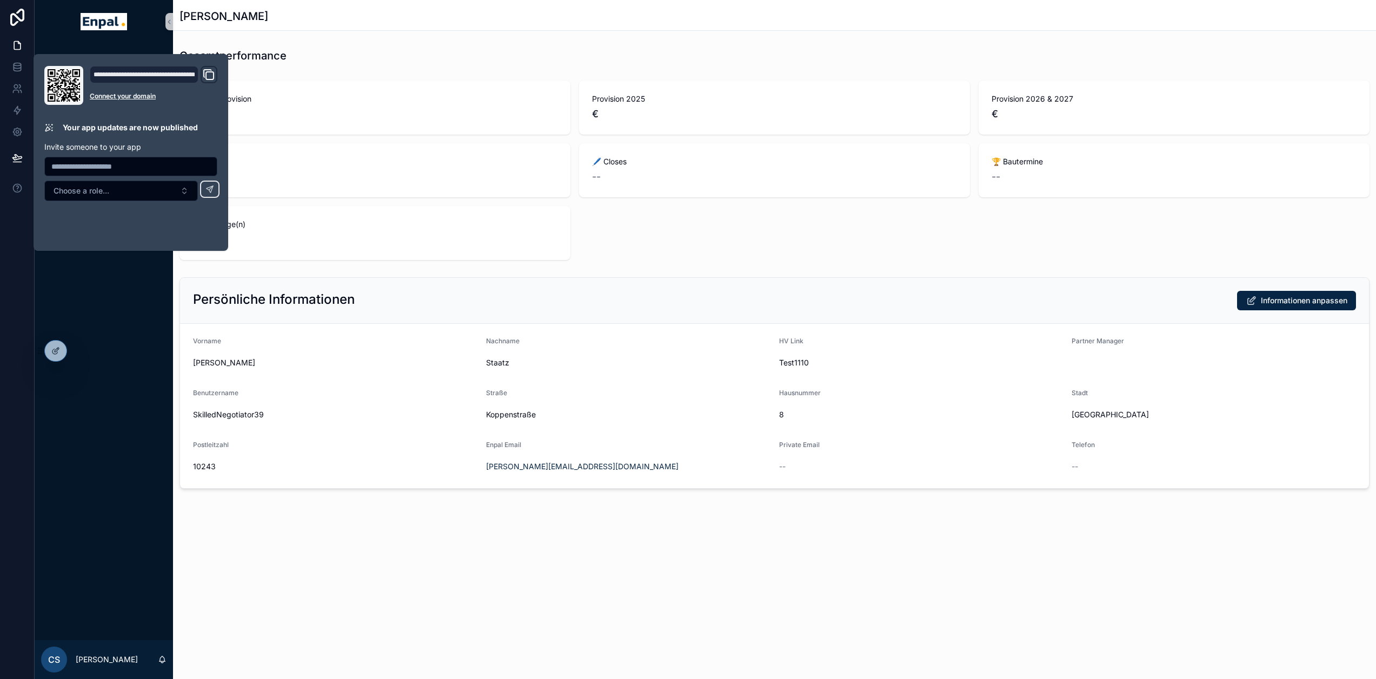
click at [133, 301] on div "Monatliche Performance Startseite Mein Kalender Neue Kunden Aktive Kunden Verlo…" at bounding box center [104, 341] width 138 height 597
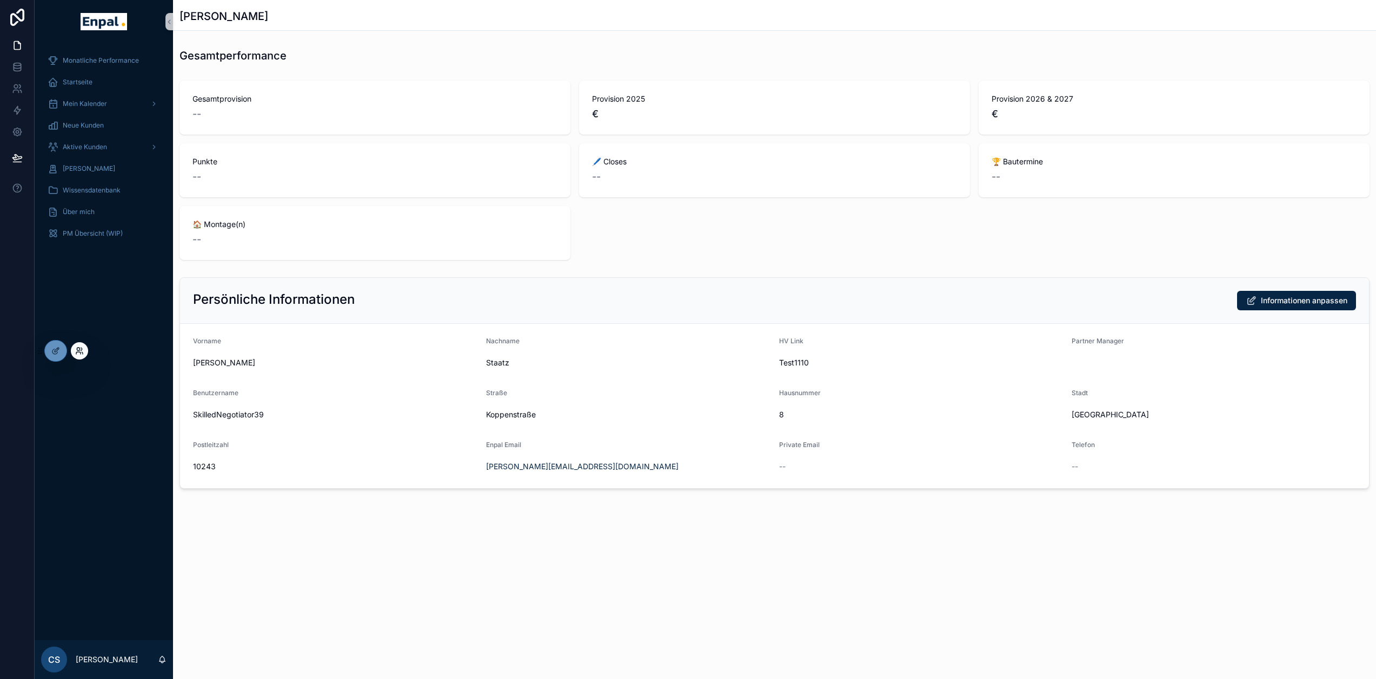
click at [77, 349] on icon at bounding box center [78, 349] width 3 height 3
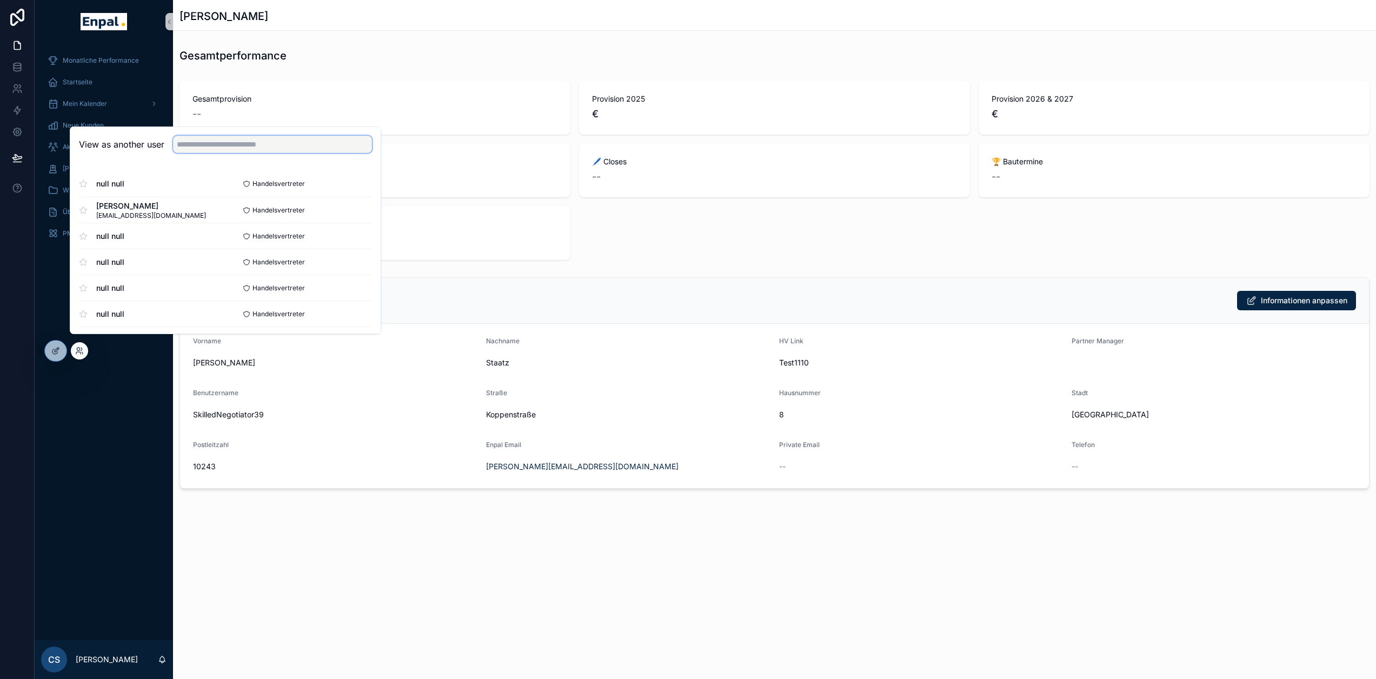
click at [229, 153] on input "text" at bounding box center [272, 144] width 199 height 17
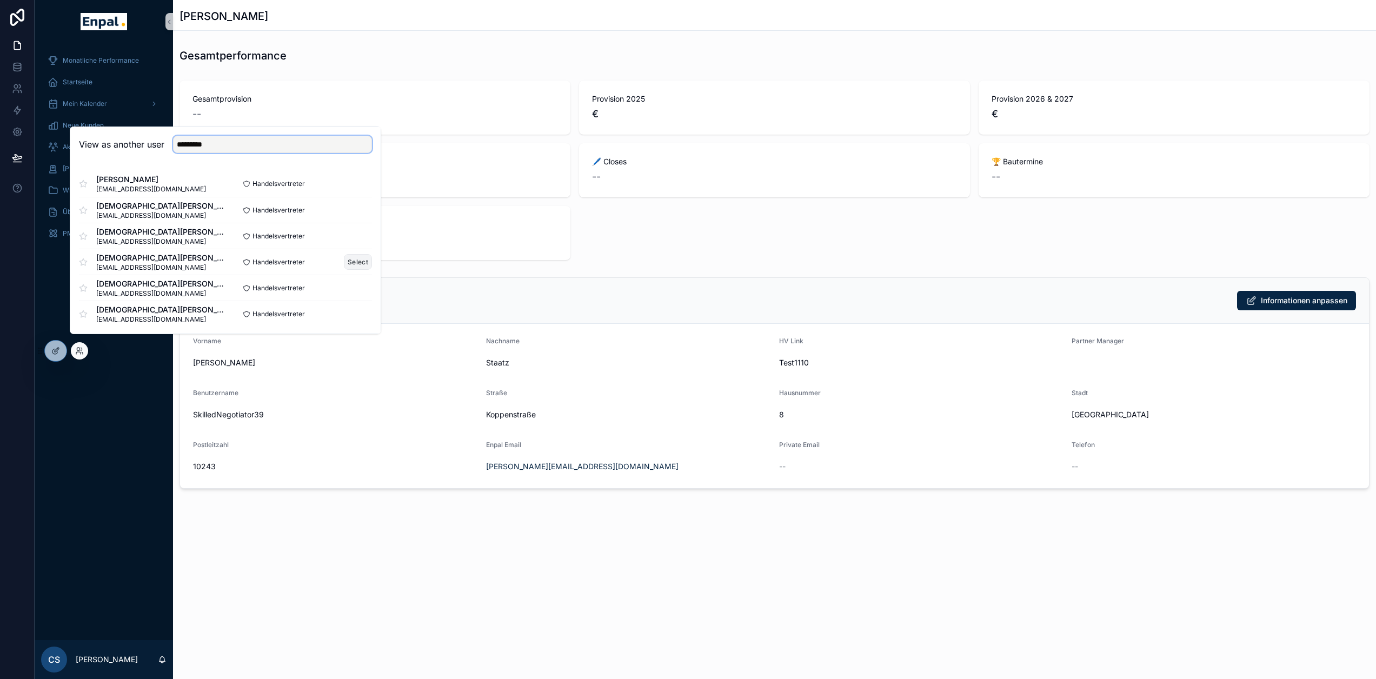
type input "*********"
click at [344, 267] on button "Select" at bounding box center [358, 262] width 28 height 16
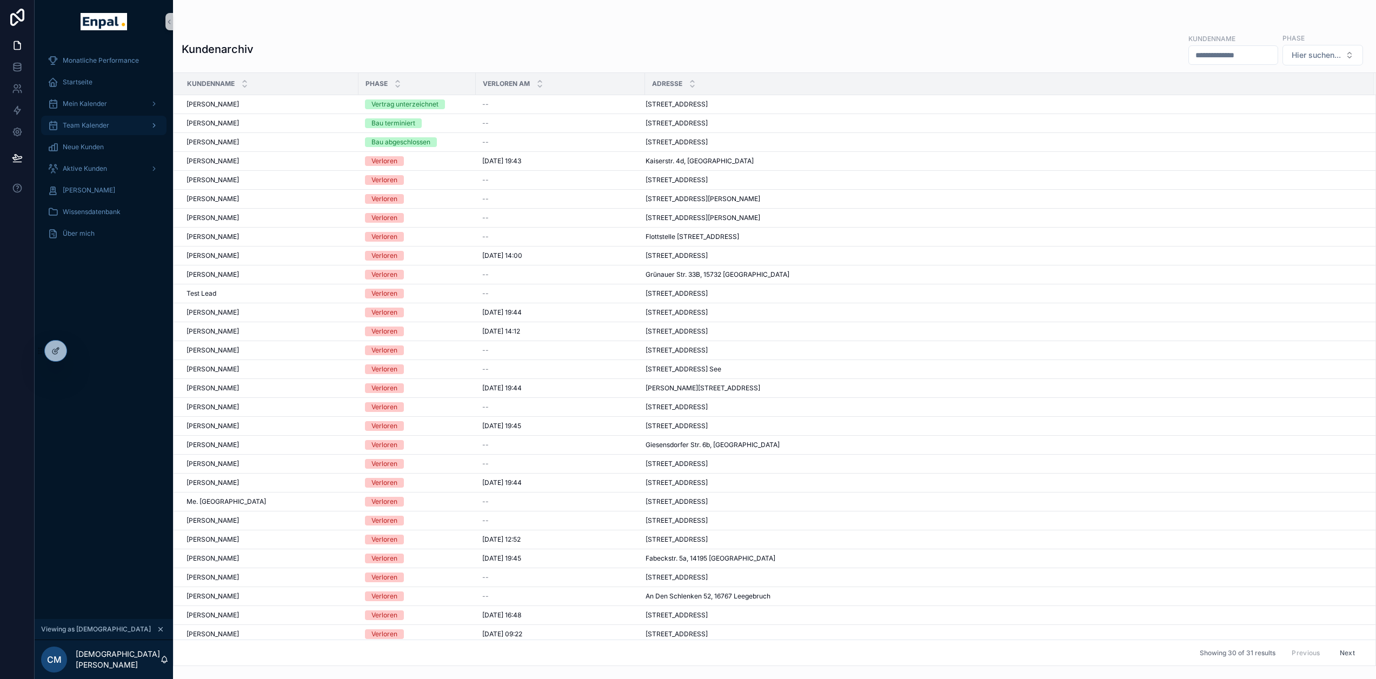
click at [91, 129] on span "Team Kalender" at bounding box center [86, 125] width 47 height 9
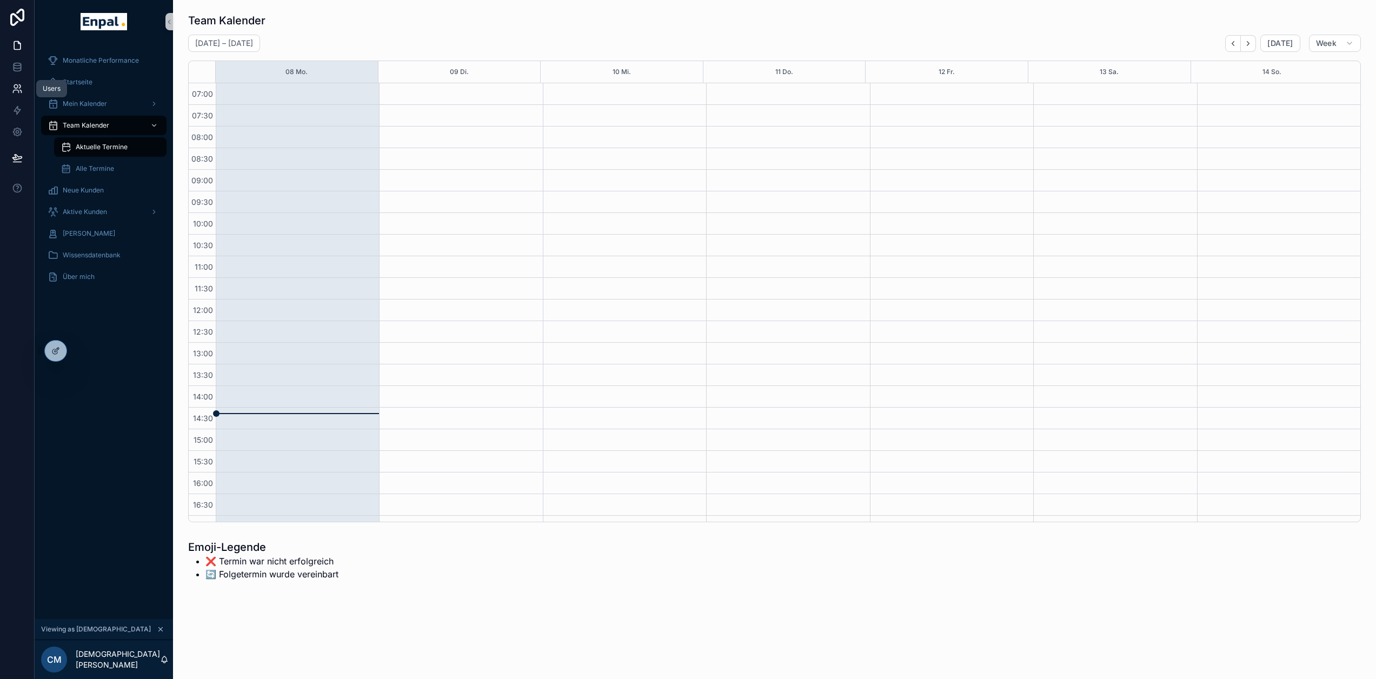
click at [15, 85] on icon at bounding box center [16, 87] width 4 height 4
